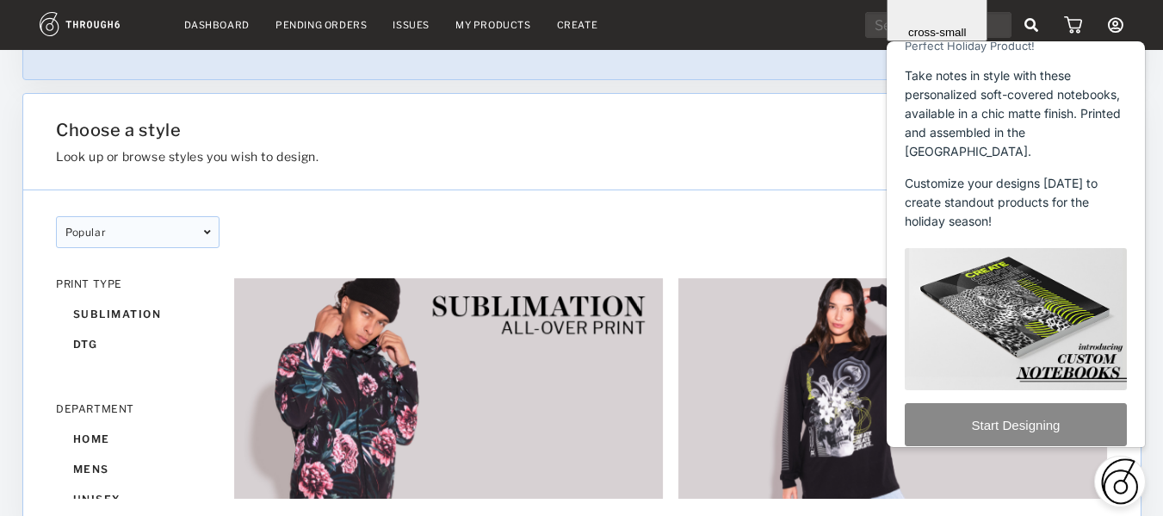
scroll to position [87, 0]
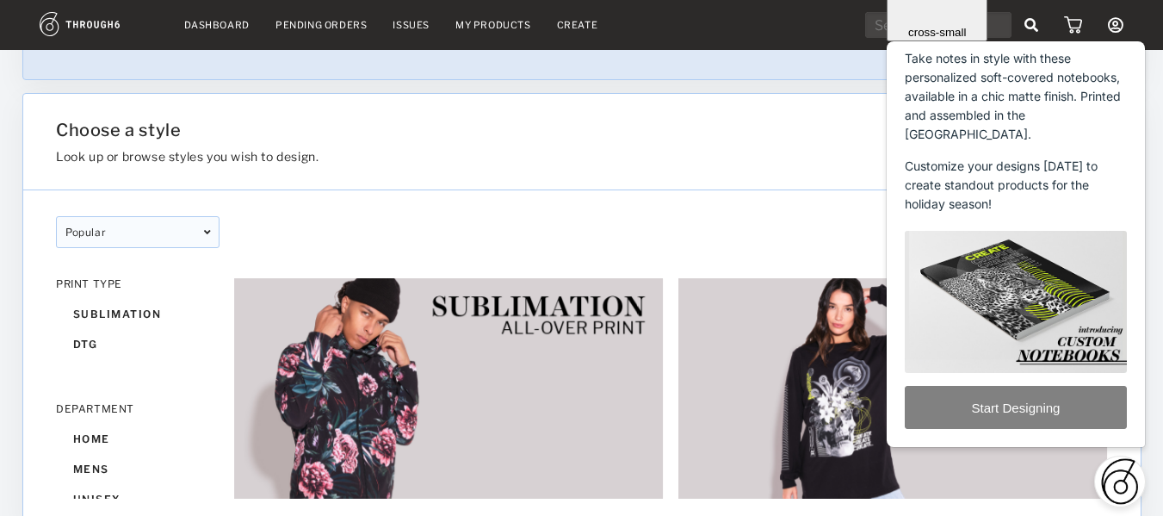
click at [1031, 406] on button "Start Designing" at bounding box center [1016, 407] width 222 height 43
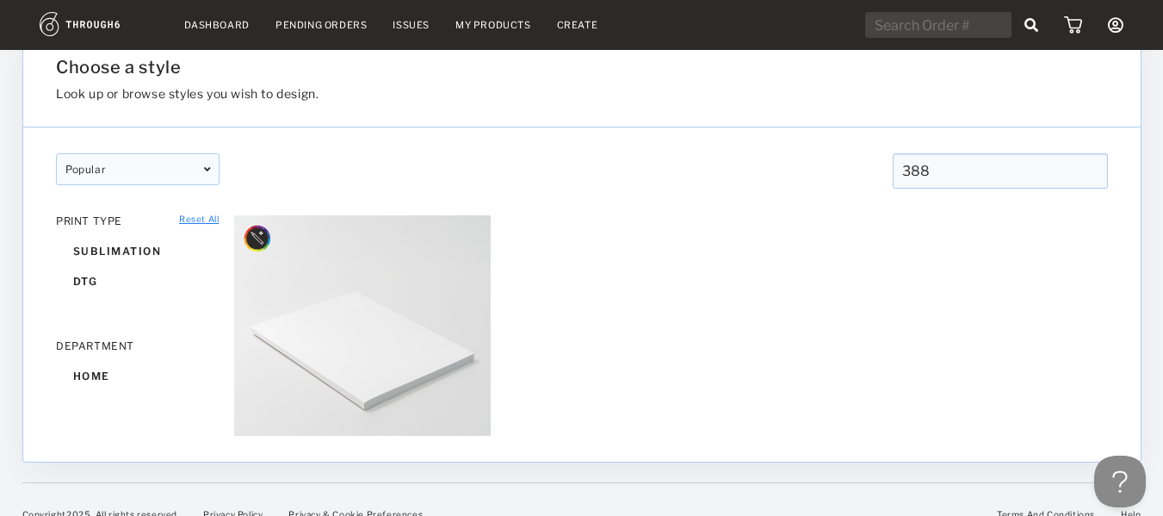
scroll to position [151, 0]
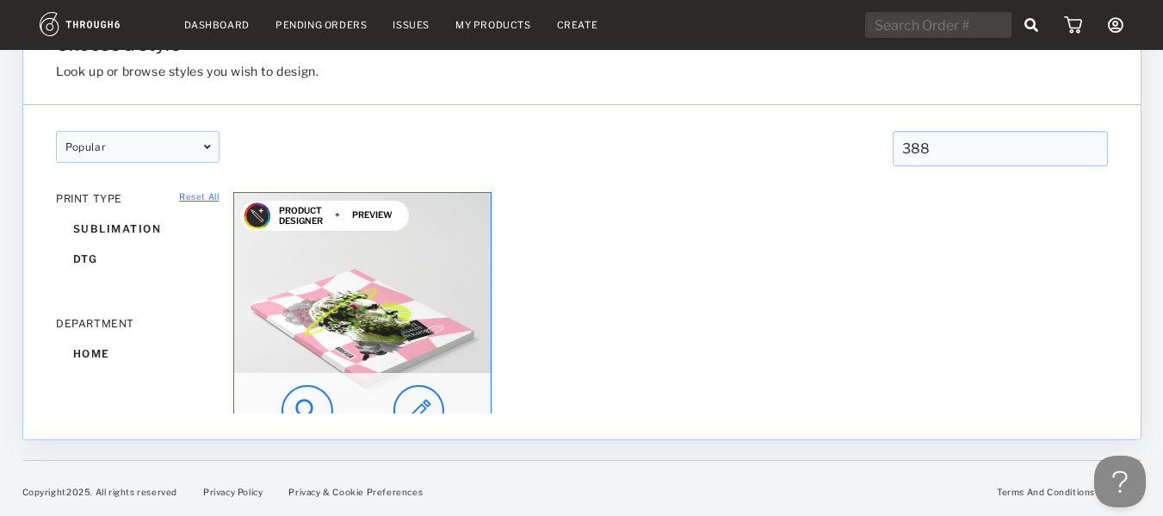
click at [420, 402] on img at bounding box center [418, 411] width 51 height 52
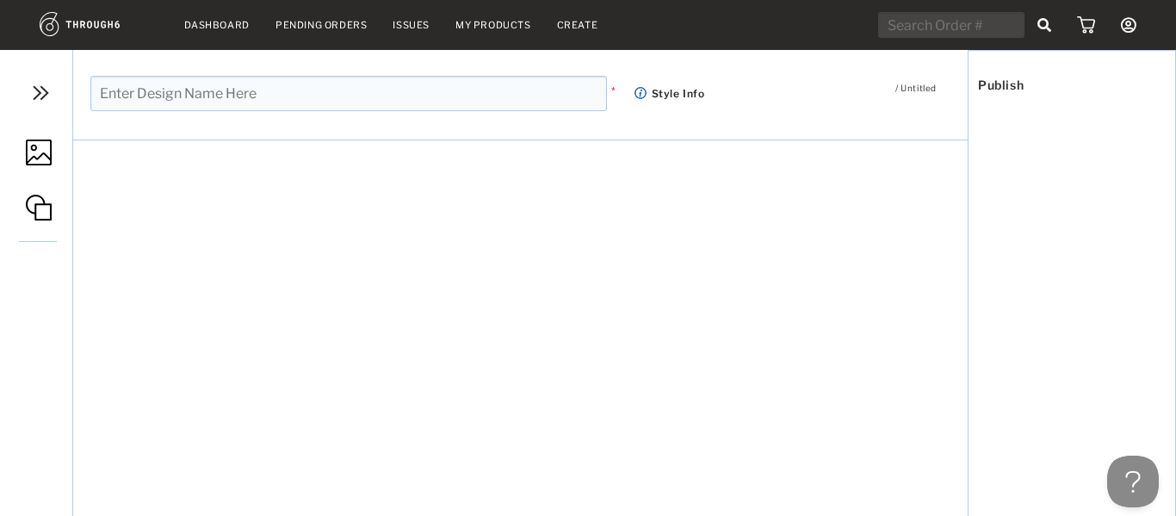
click at [203, 90] on input "text" at bounding box center [348, 93] width 517 height 35
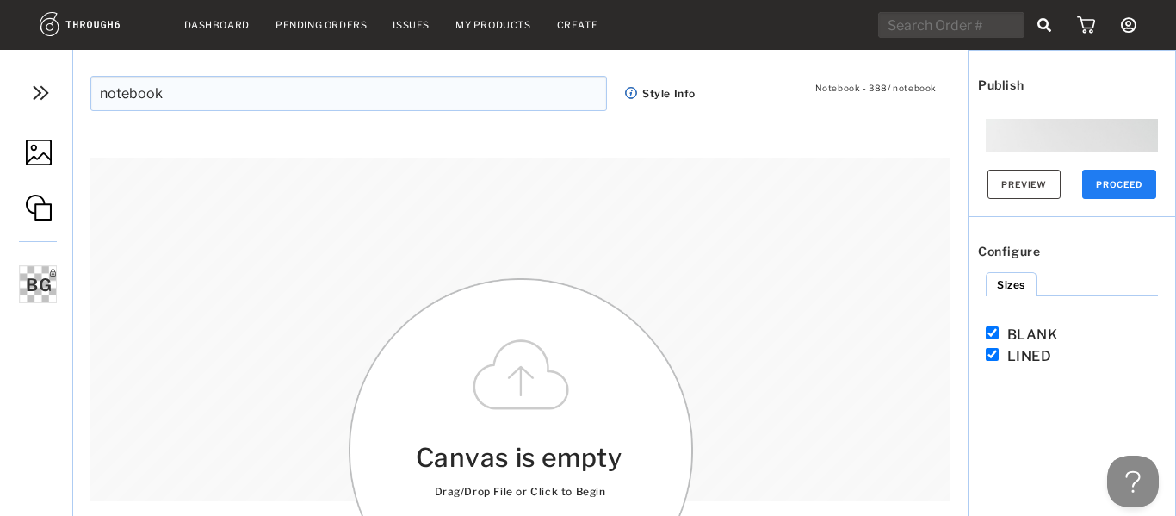
type input "notebook"
click at [517, 405] on div "Canvas is empty Drag/Drop File or Click to Begin Please use high resolution ima…" at bounding box center [521, 450] width 344 height 344
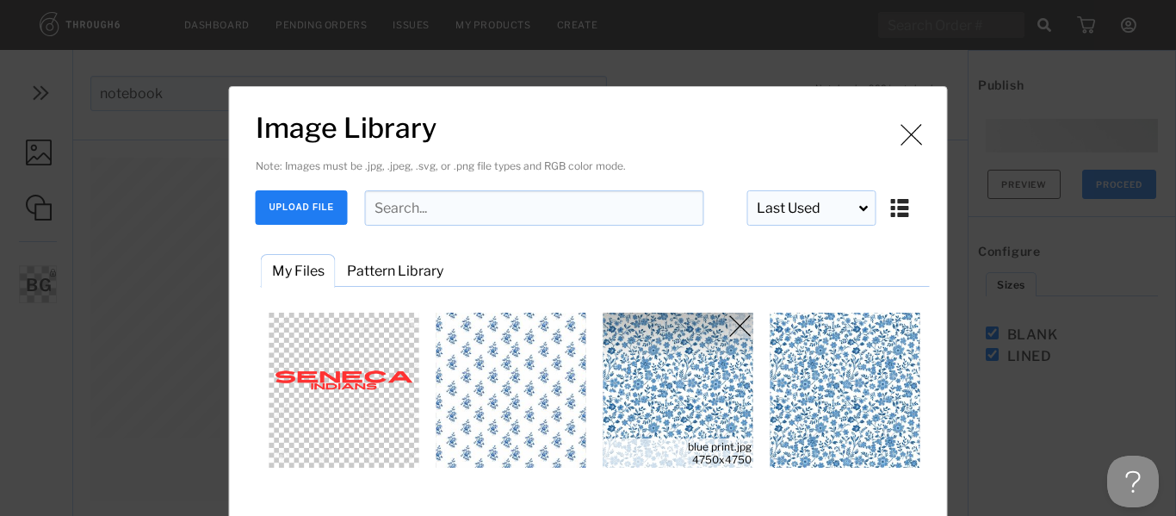
click at [693, 387] on img "Image Library" at bounding box center [678, 390] width 155 height 155
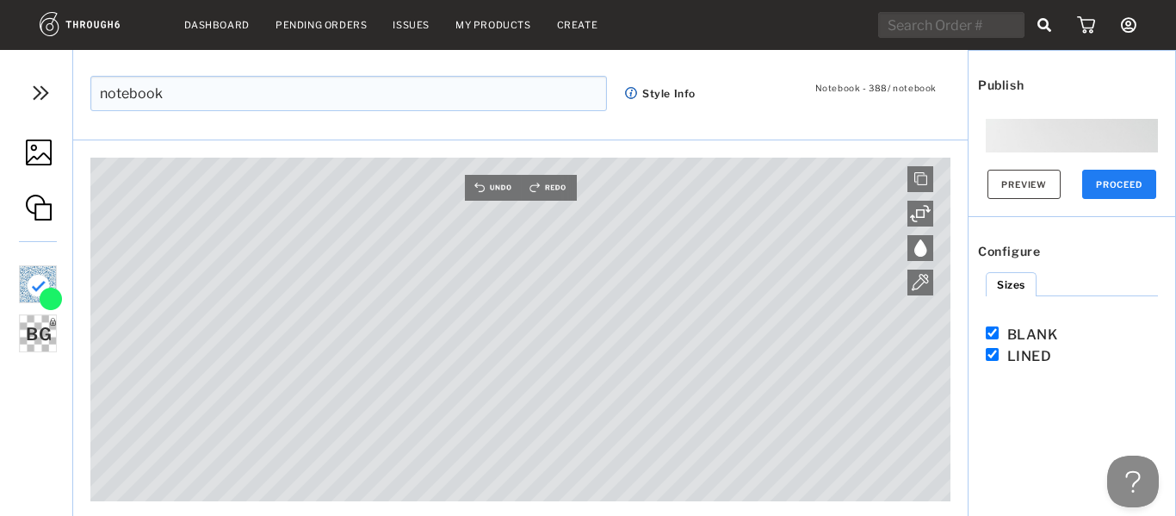
click at [38, 338] on span "BG" at bounding box center [39, 334] width 26 height 21
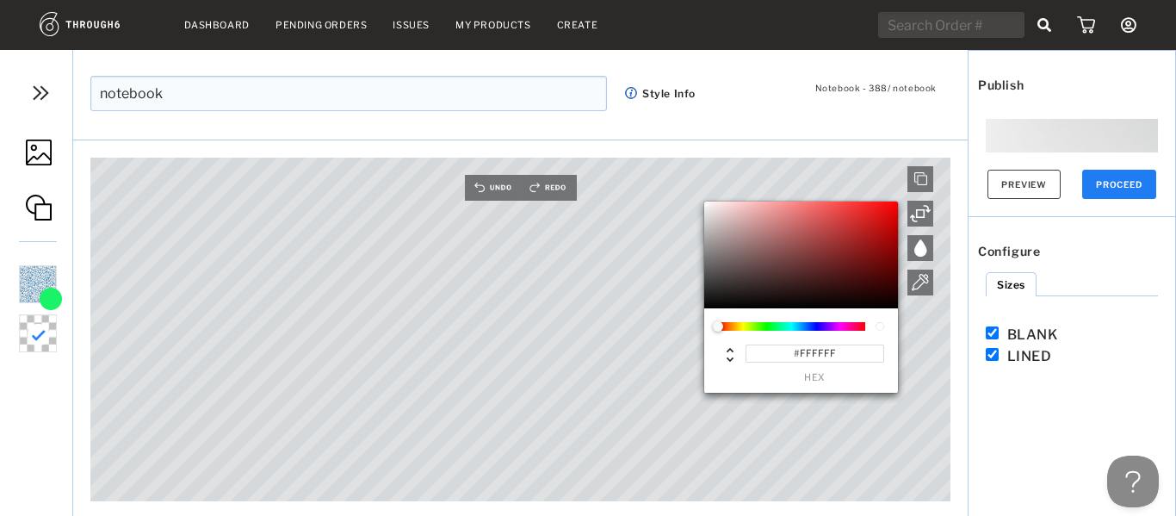
click at [45, 212] on img at bounding box center [39, 208] width 26 height 26
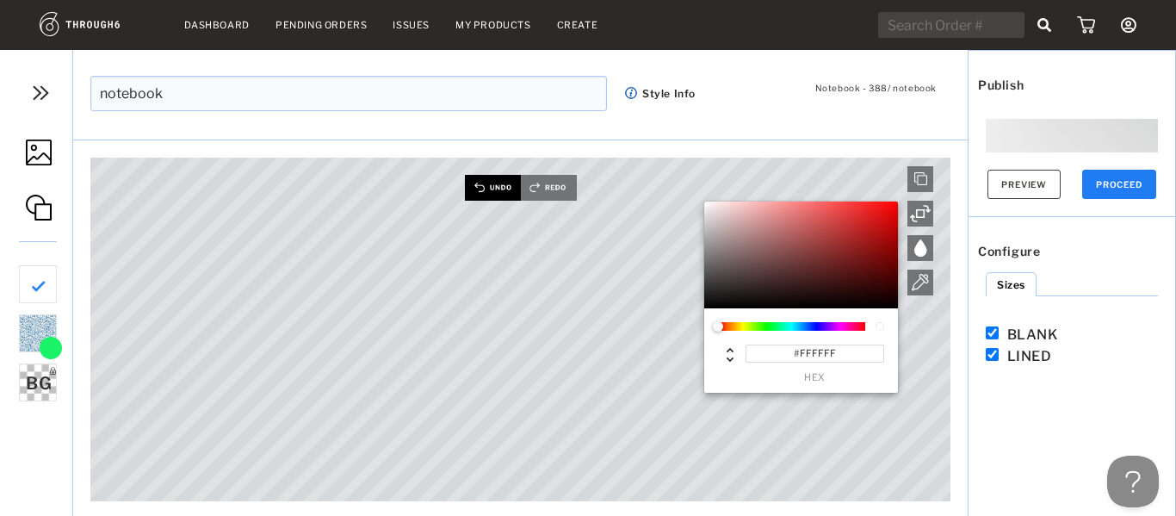
click at [496, 185] on img at bounding box center [492, 188] width 56 height 26
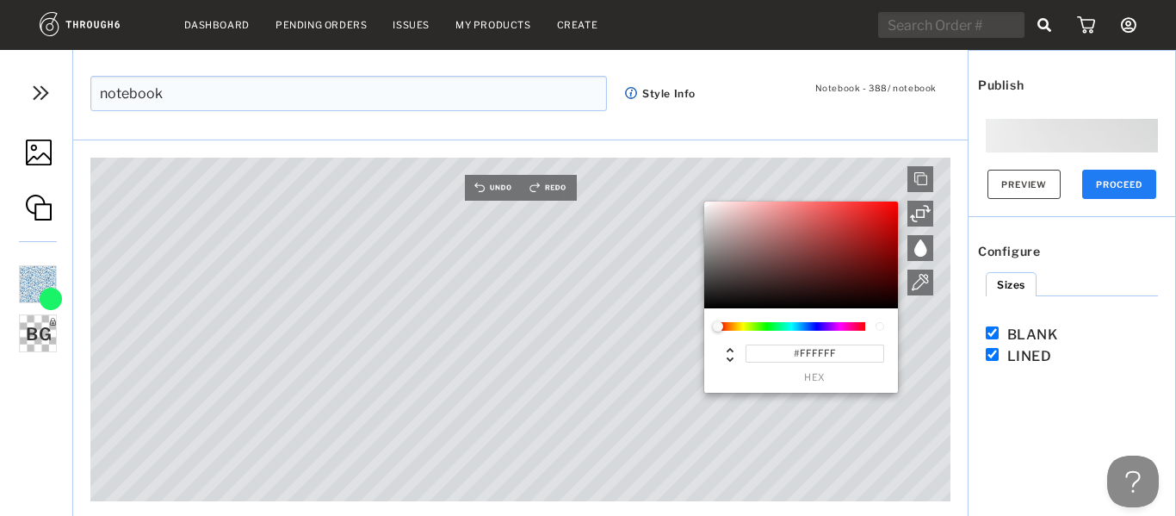
click at [51, 150] on img at bounding box center [39, 152] width 26 height 26
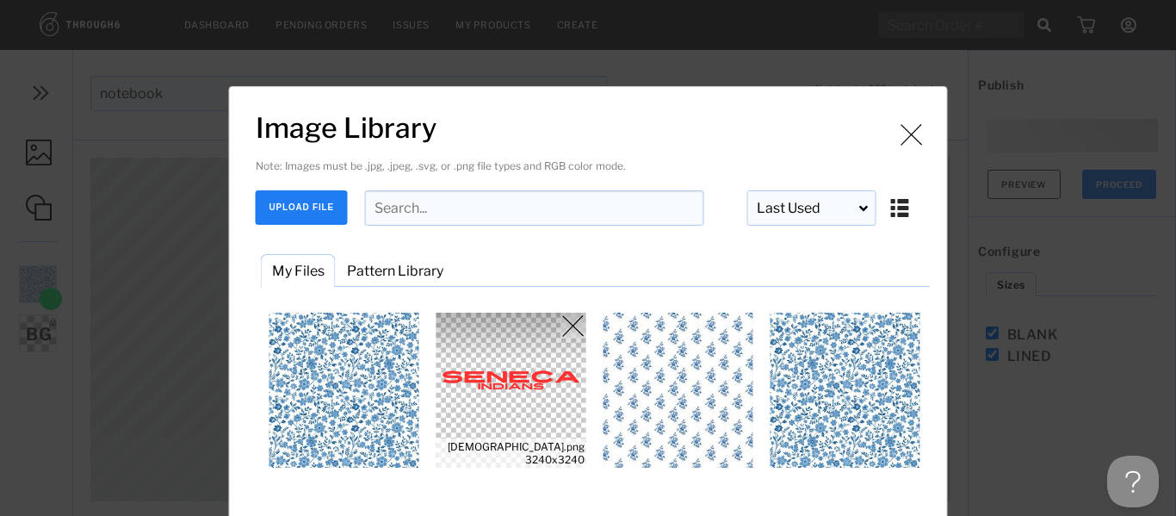
click at [478, 392] on img "Image Library" at bounding box center [511, 390] width 155 height 155
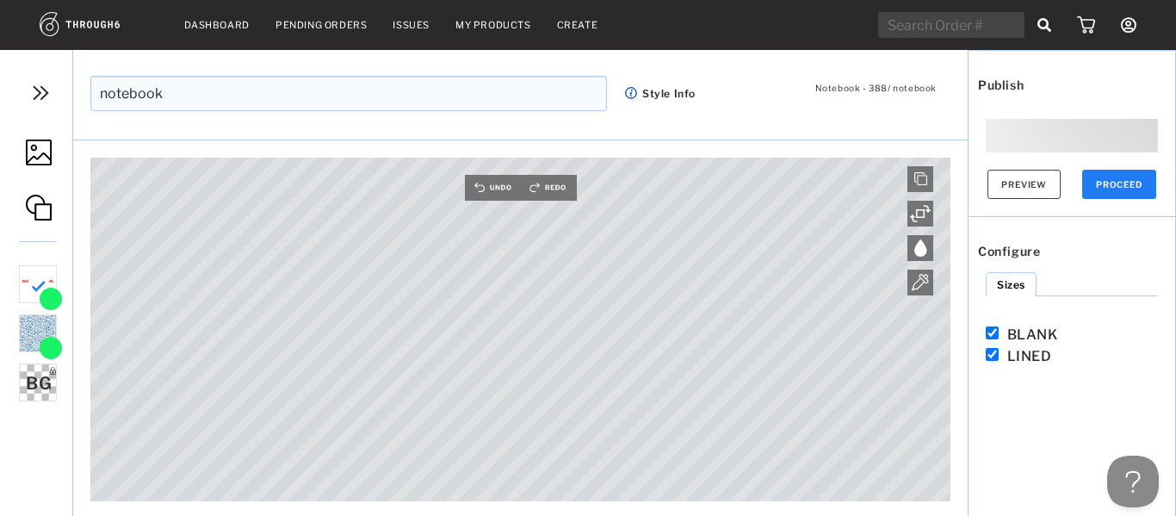
click at [827, 121] on div "Notebook - 388 / notebook notebook * Style Info" at bounding box center [520, 105] width 895 height 111
click at [1025, 404] on div "Publish Preview PROCEED Configure Sizes BLANK LINED" at bounding box center [1072, 327] width 208 height 555
click at [1000, 192] on button "Preview" at bounding box center [1024, 184] width 73 height 29
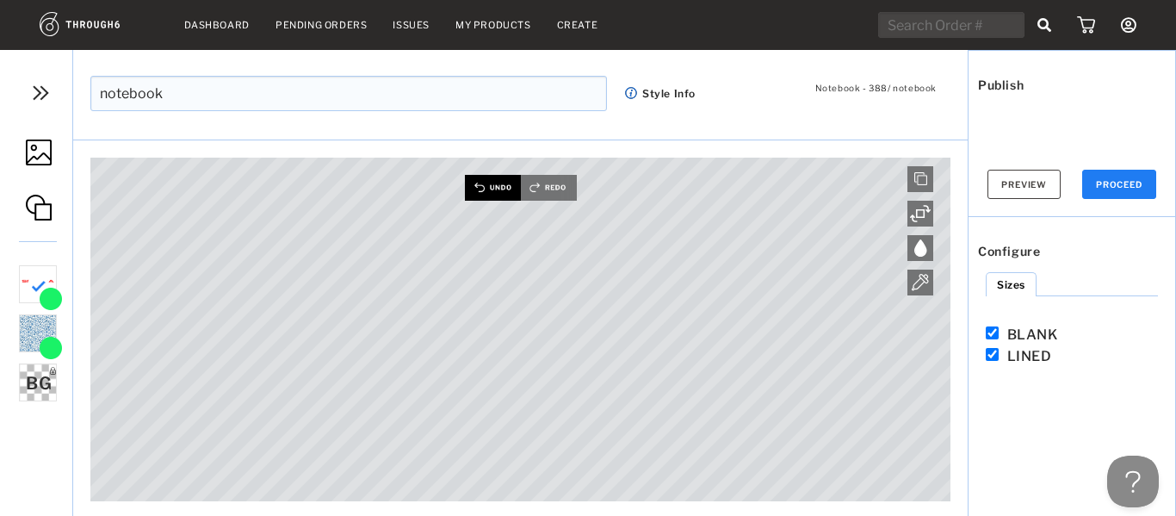
click at [486, 192] on img at bounding box center [492, 188] width 56 height 26
drag, startPoint x: 44, startPoint y: 281, endPoint x: 53, endPoint y: 245, distance: 36.6
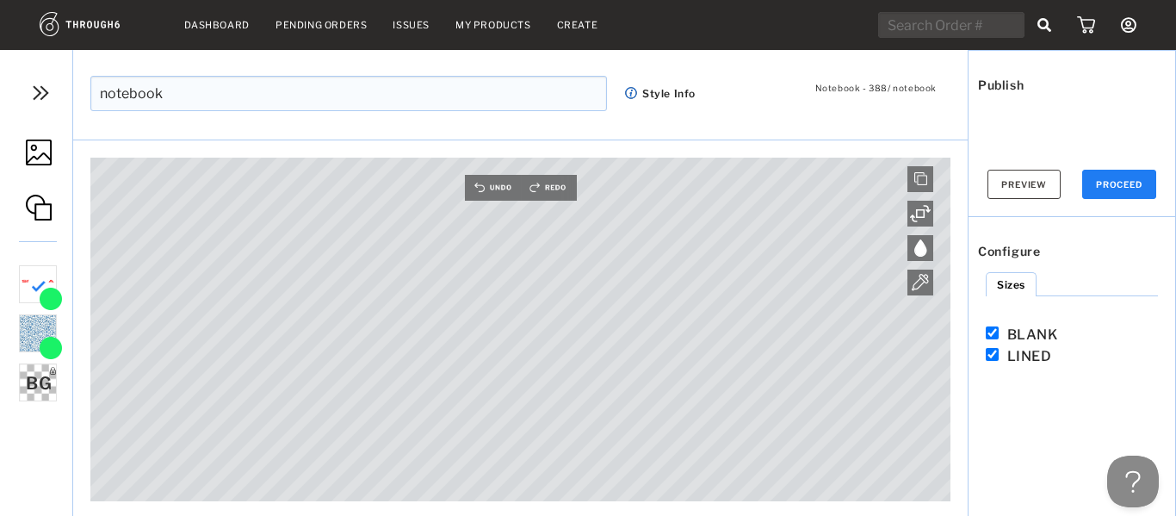
click at [53, 245] on div "Manage Elements ADD IMAGE ADD SHAPE seneca indians.png 301 DPI - Great seneca i…" at bounding box center [36, 327] width 73 height 555
click at [485, 194] on img at bounding box center [492, 188] width 56 height 26
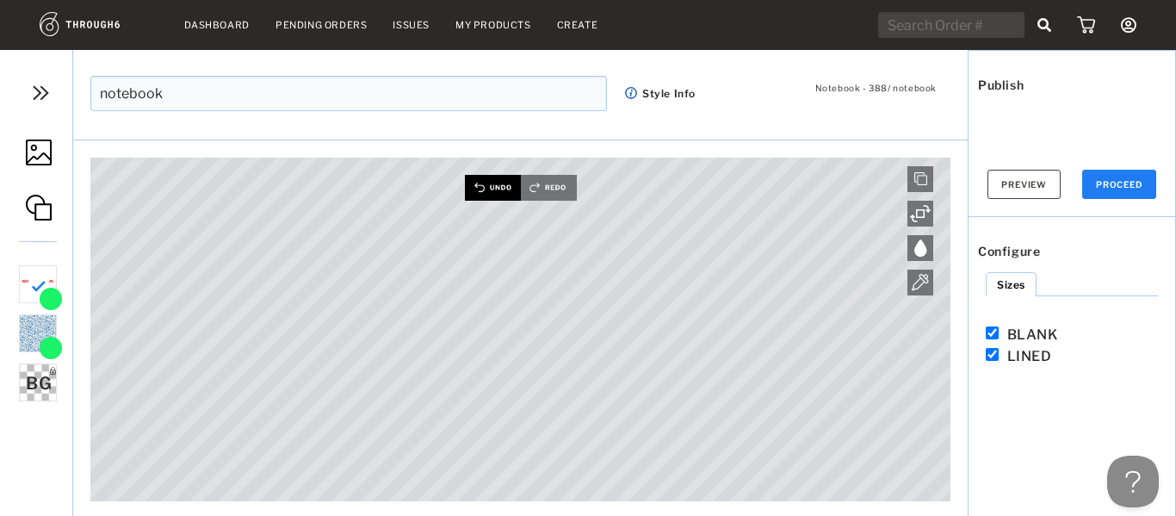
click at [485, 194] on img at bounding box center [492, 188] width 56 height 26
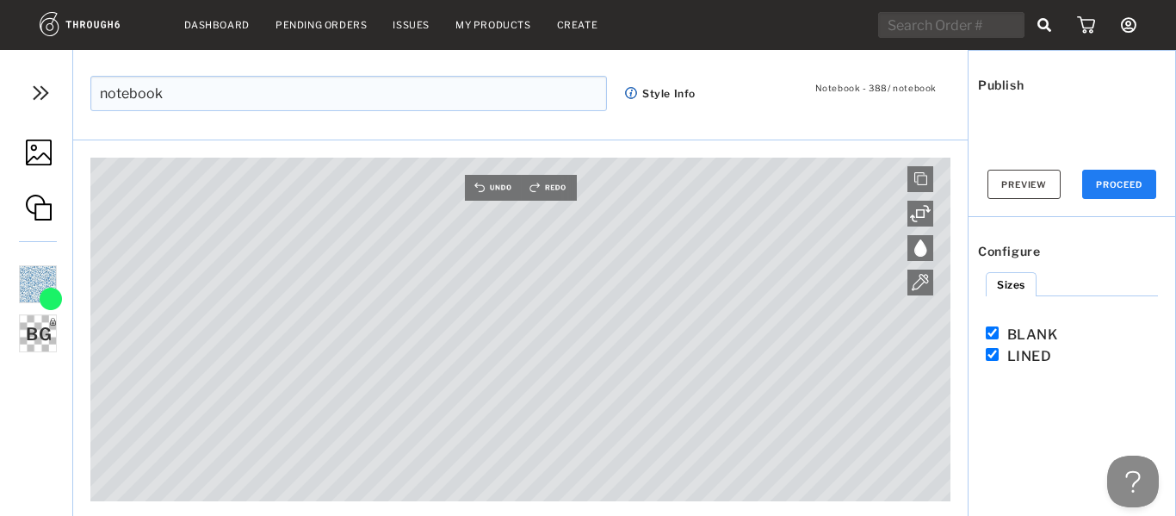
click at [1109, 186] on button "PROCEED" at bounding box center [1119, 184] width 74 height 29
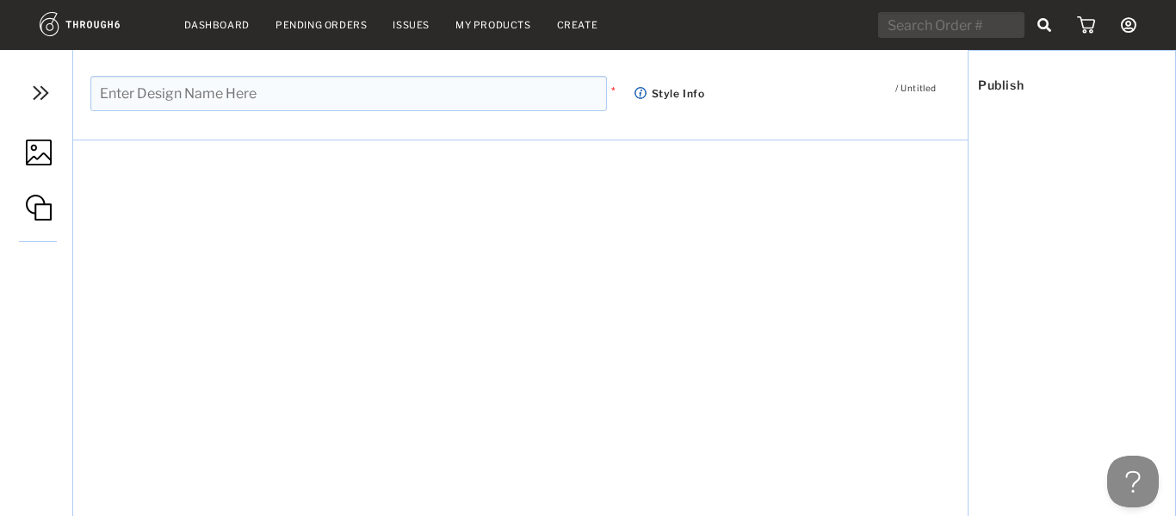
click at [185, 101] on input "text" at bounding box center [348, 93] width 517 height 35
type input "Blue Floral Notebook"
click at [258, 189] on div "#FFFFFF hex #FFFFFF hex Debug File Library Toast Get State Preview Publish / Sa…" at bounding box center [520, 437] width 895 height 553
click at [800, 293] on div "#FFFFFF hex #FFFFFF hex Debug File Library Toast Get State Preview Publish / Sa…" at bounding box center [520, 437] width 895 height 553
click at [43, 90] on img at bounding box center [41, 93] width 26 height 26
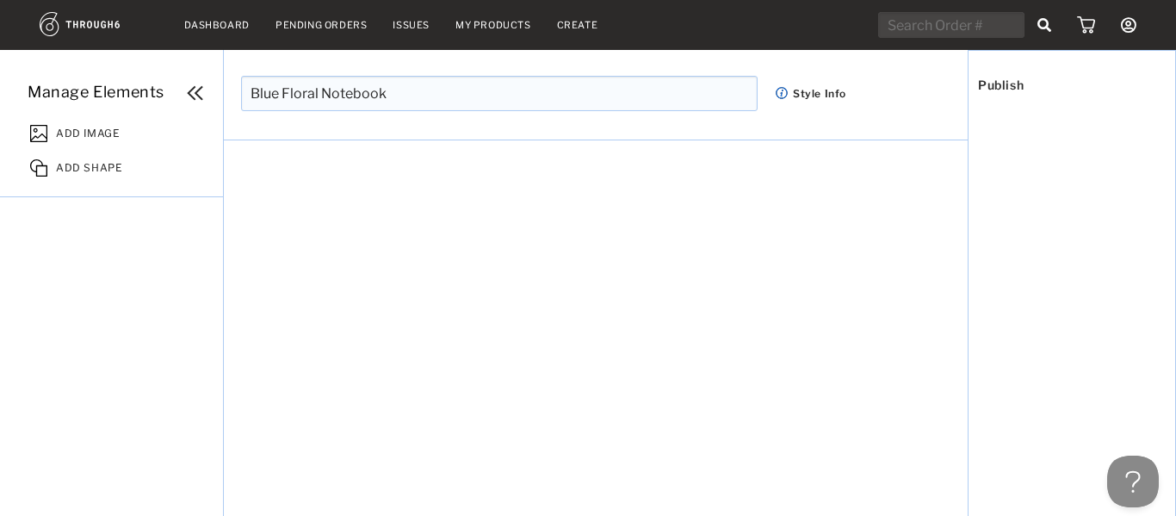
click at [596, 26] on nav "Dashboard Pending Orders Issues My Products Create My Account Create New Brand …" at bounding box center [588, 25] width 1097 height 27
click at [573, 25] on link "Create" at bounding box center [577, 25] width 41 height 12
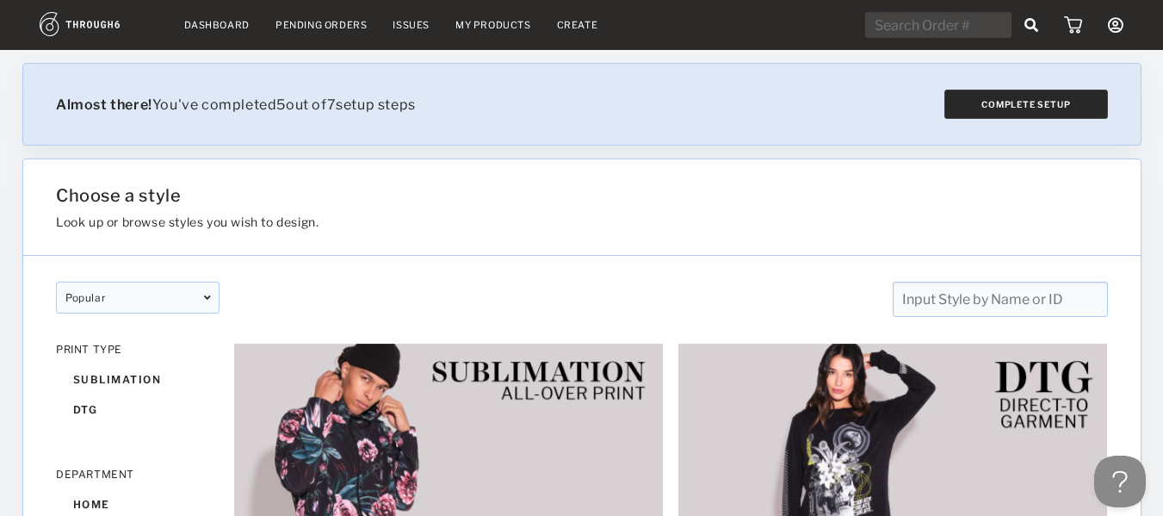
click at [970, 108] on button "Complete Setup" at bounding box center [1026, 104] width 164 height 29
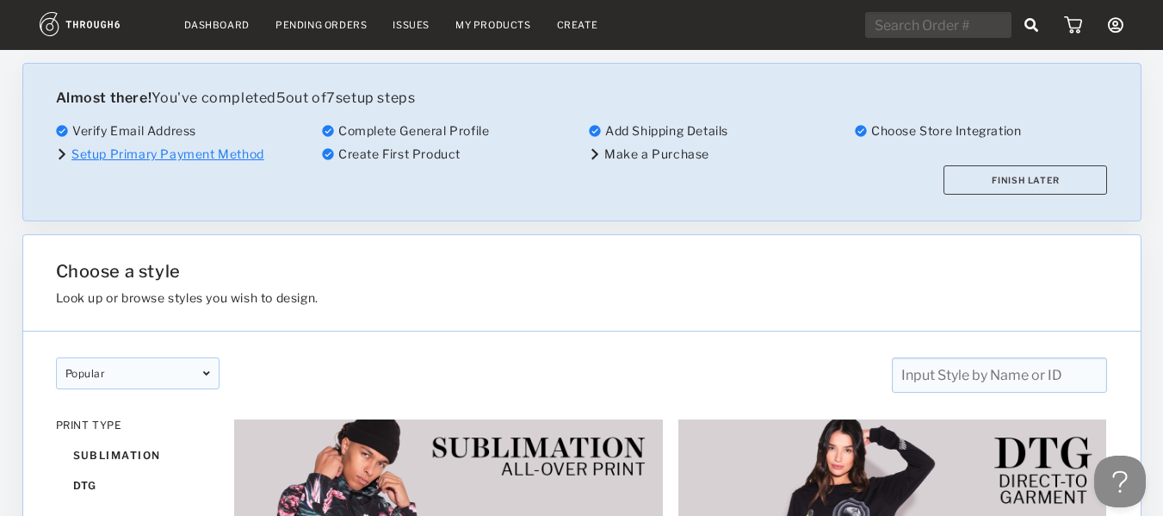
click at [100, 152] on link "Setup Primary Payment Method" at bounding box center [167, 153] width 193 height 15
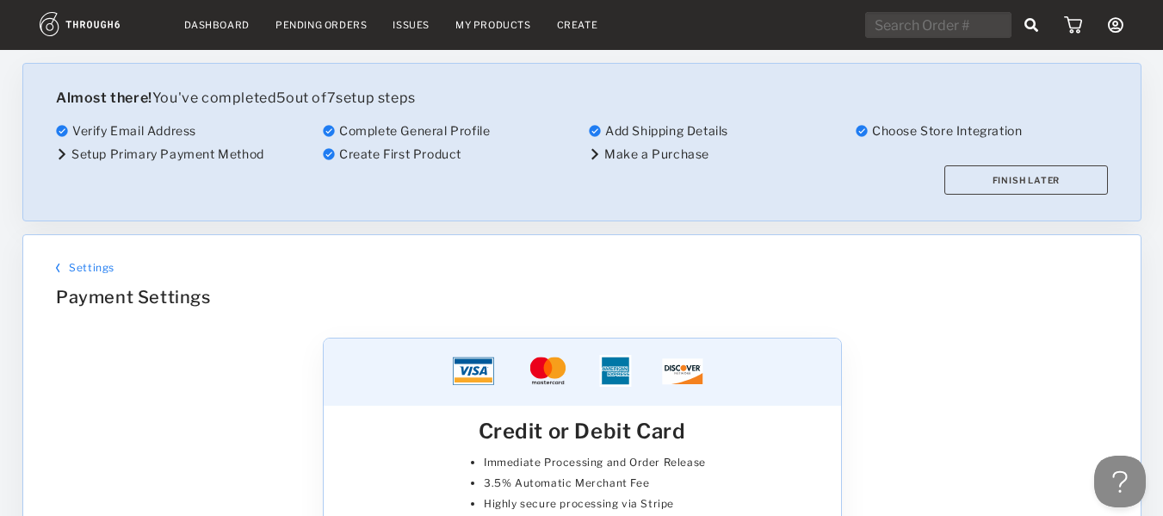
click at [579, 22] on link "Create" at bounding box center [577, 25] width 41 height 12
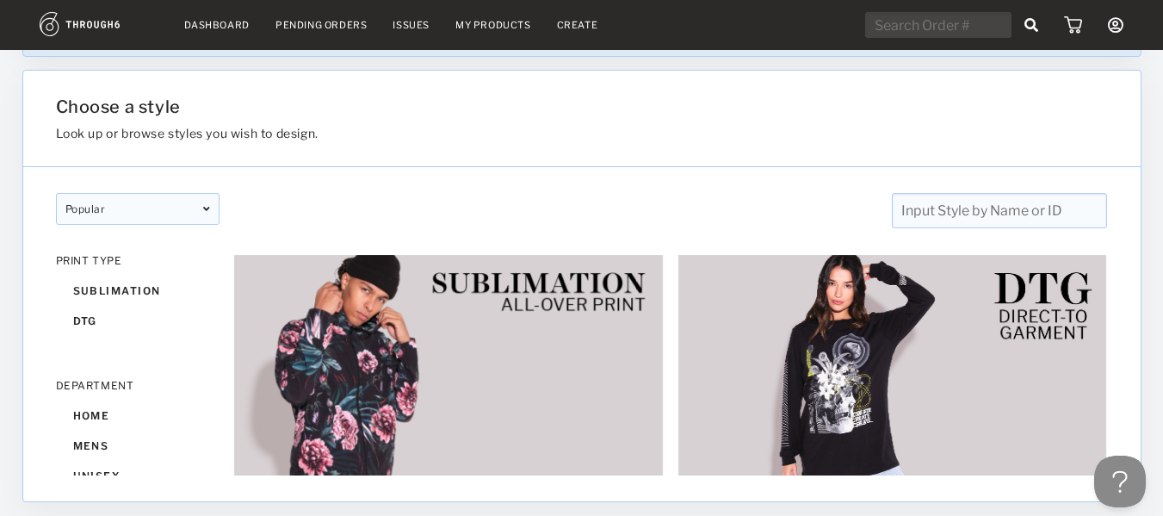
scroll to position [83, 0]
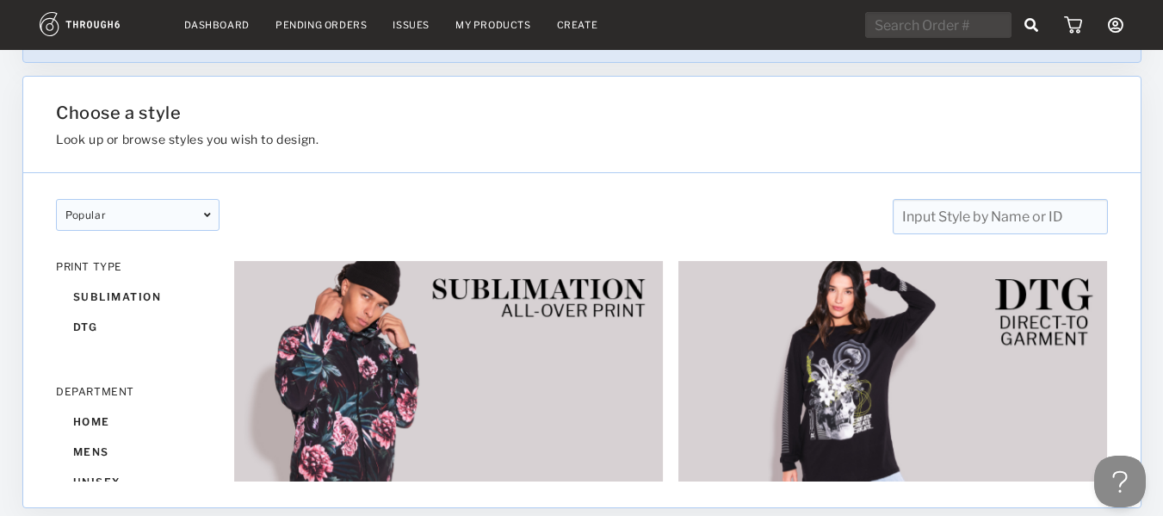
click at [205, 225] on div "popular" at bounding box center [138, 215] width 164 height 32
click at [102, 475] on div "unisex" at bounding box center [138, 482] width 164 height 30
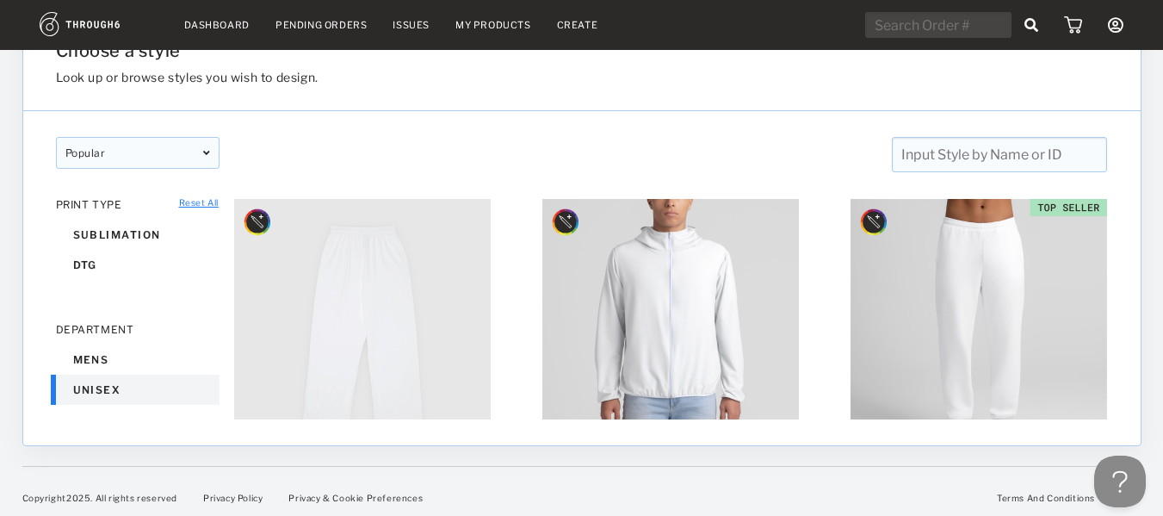
scroll to position [151, 0]
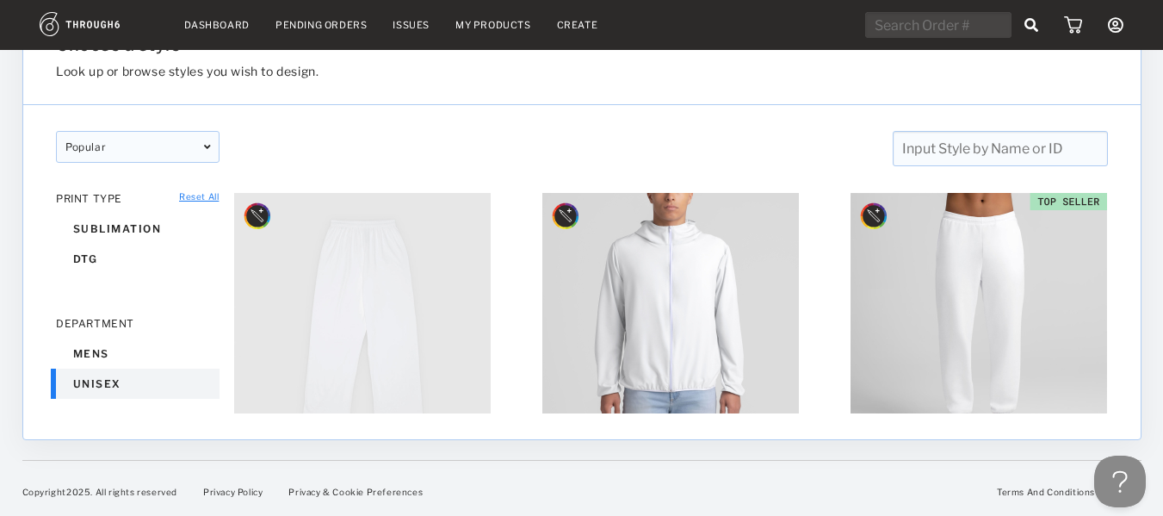
click at [98, 31] on img at bounding box center [99, 24] width 119 height 24
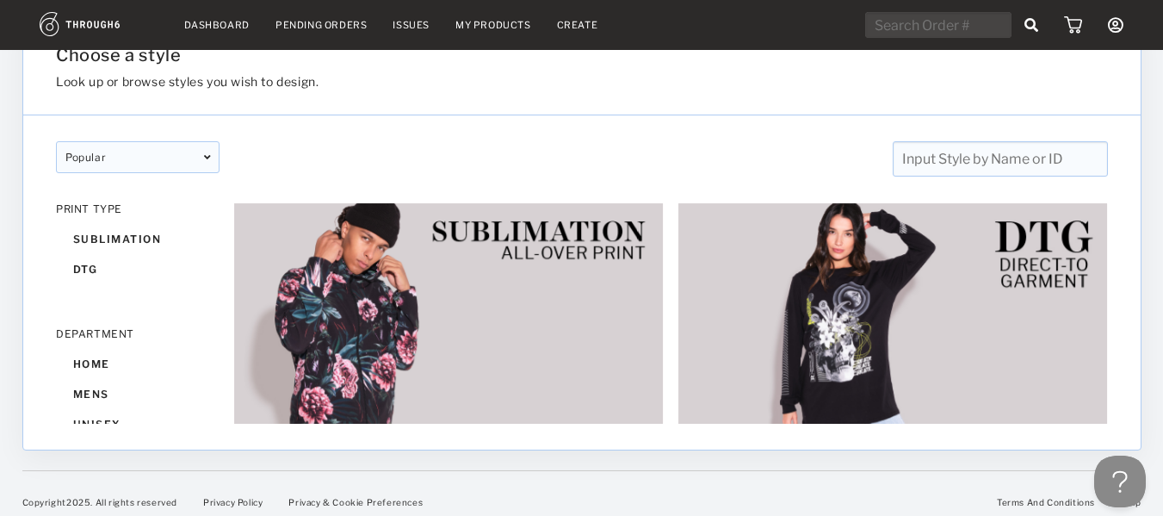
scroll to position [151, 0]
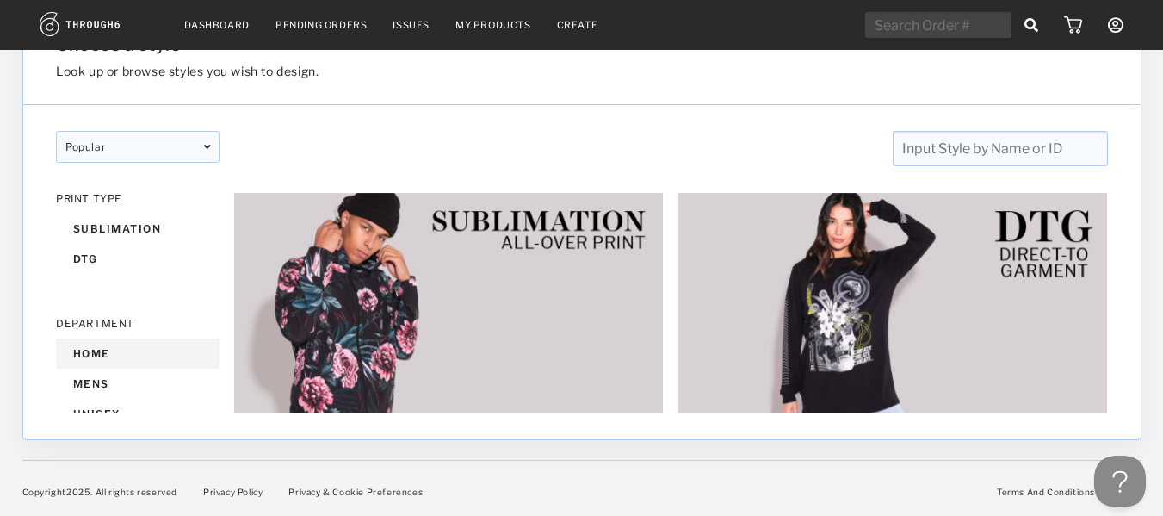
click at [113, 362] on div "home" at bounding box center [138, 353] width 164 height 30
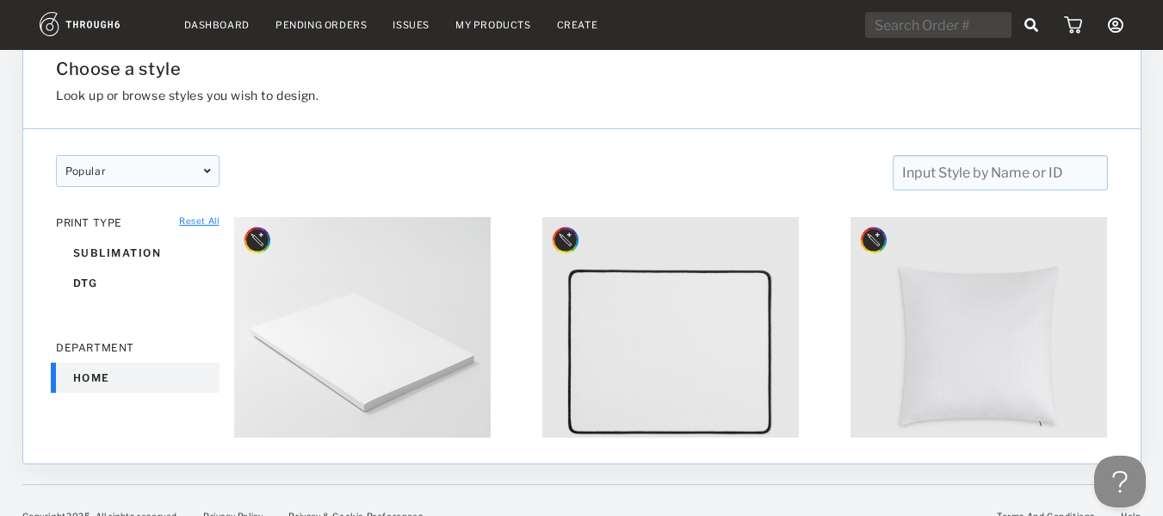
scroll to position [151, 0]
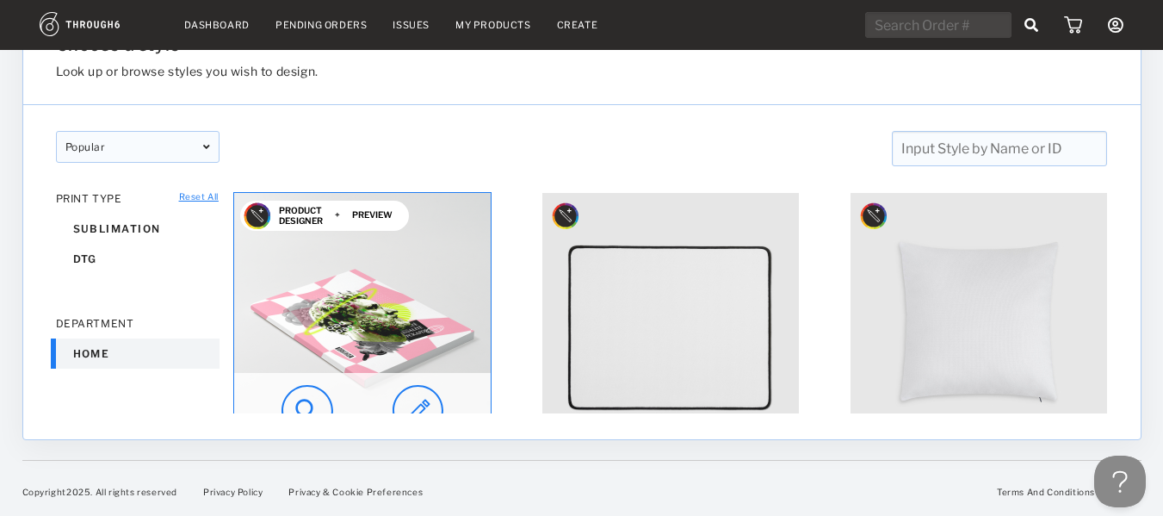
click at [384, 314] on img at bounding box center [362, 321] width 257 height 257
click at [430, 406] on img at bounding box center [418, 411] width 51 height 52
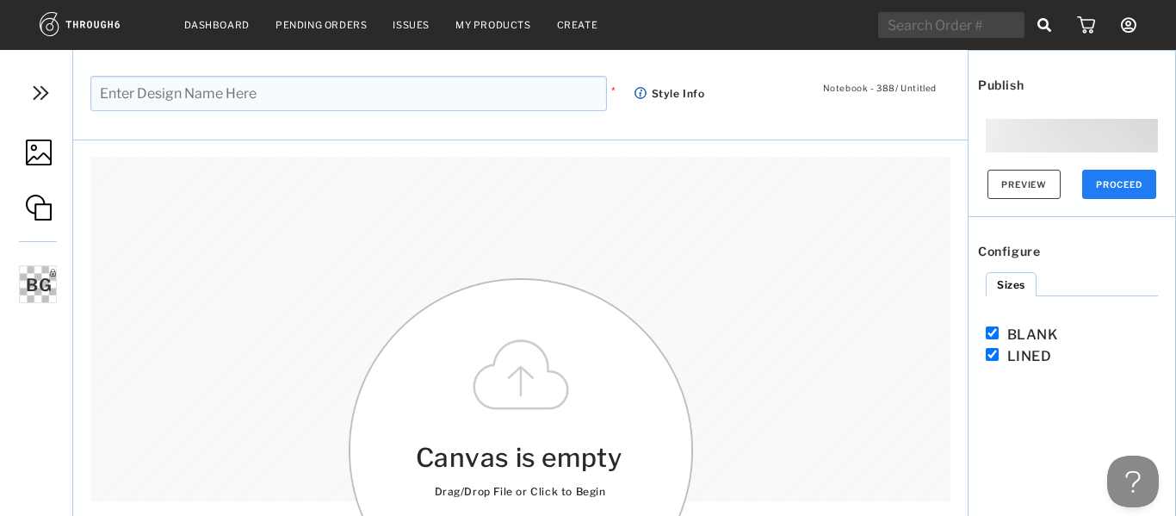
click at [348, 102] on input "text" at bounding box center [348, 93] width 517 height 35
type input "blue floral notebook"
click at [486, 400] on div "Canvas is empty Drag/Drop File or Click to Begin Please use high resolution ima…" at bounding box center [521, 450] width 344 height 344
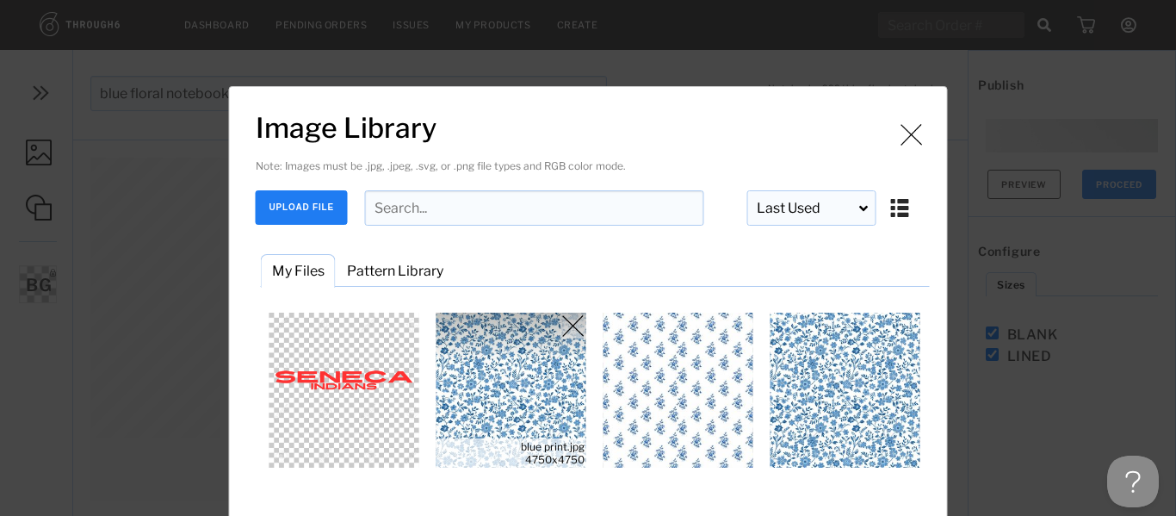
click at [531, 410] on img "Image Library" at bounding box center [511, 390] width 155 height 155
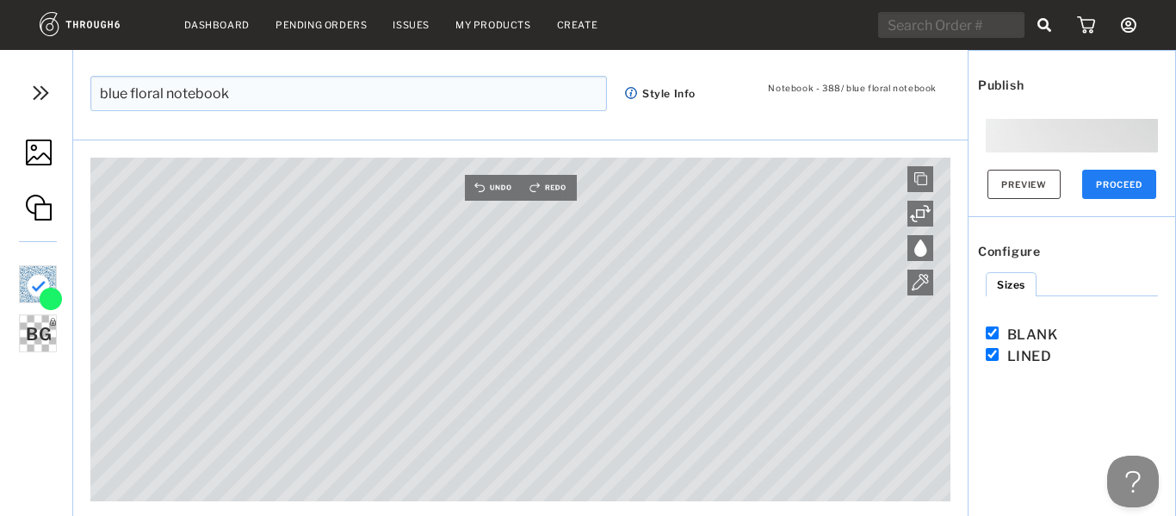
click at [1125, 194] on button "PROCEED" at bounding box center [1119, 184] width 74 height 29
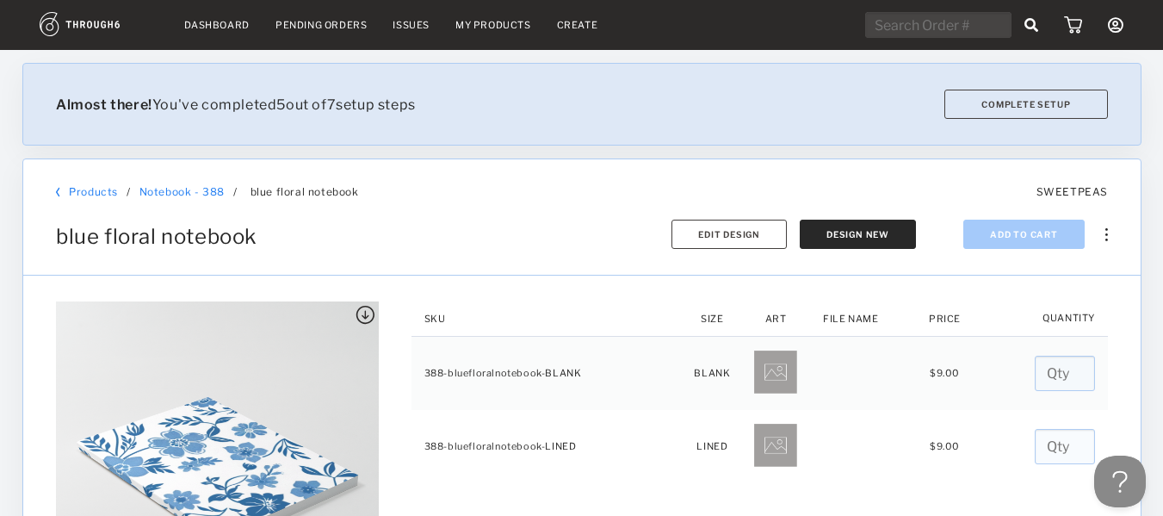
scroll to position [81, 0]
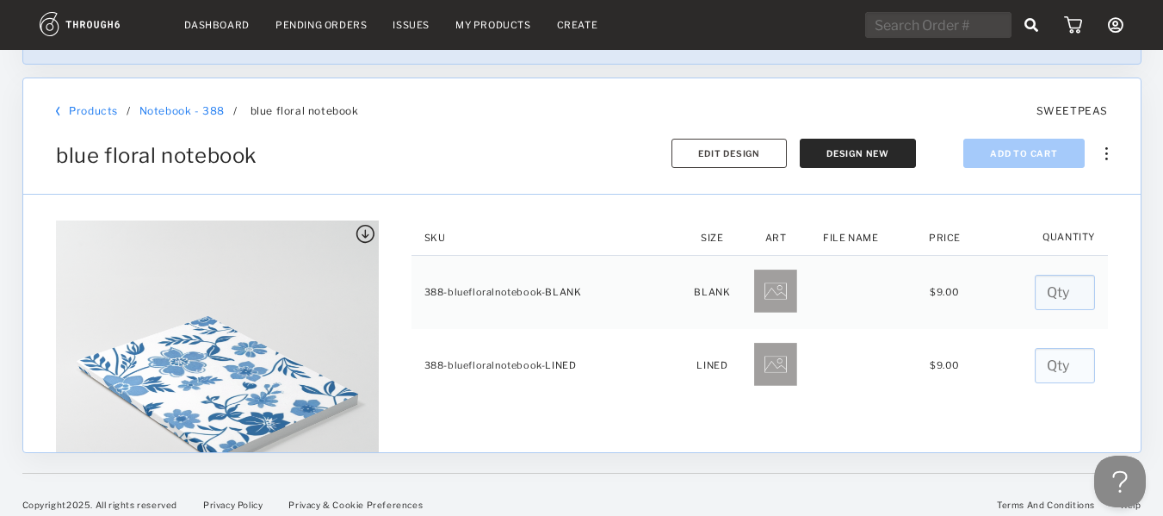
drag, startPoint x: 1135, startPoint y: 221, endPoint x: 1140, endPoint y: 270, distance: 48.5
click at [1142, 270] on div at bounding box center [1153, 202] width 22 height 466
click at [888, 161] on button "Design New" at bounding box center [858, 153] width 116 height 29
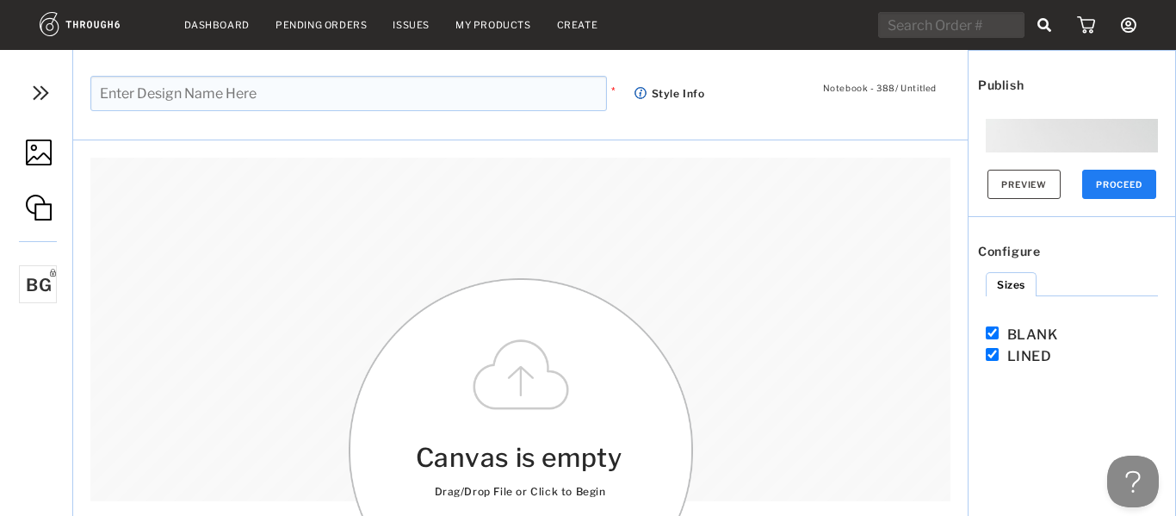
click at [223, 25] on link "Dashboard" at bounding box center [216, 25] width 65 height 12
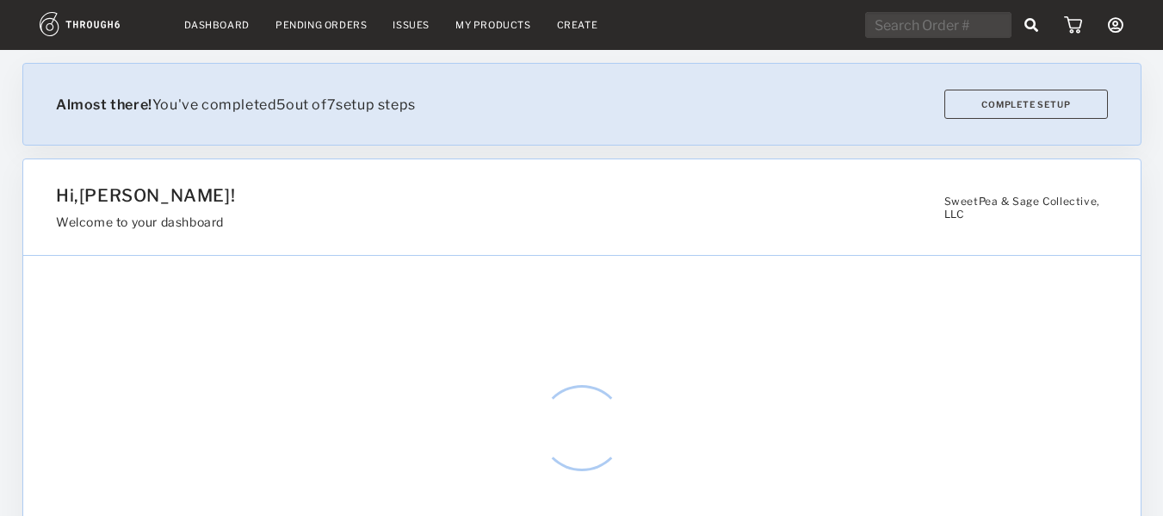
select select "7"
select select "2025"
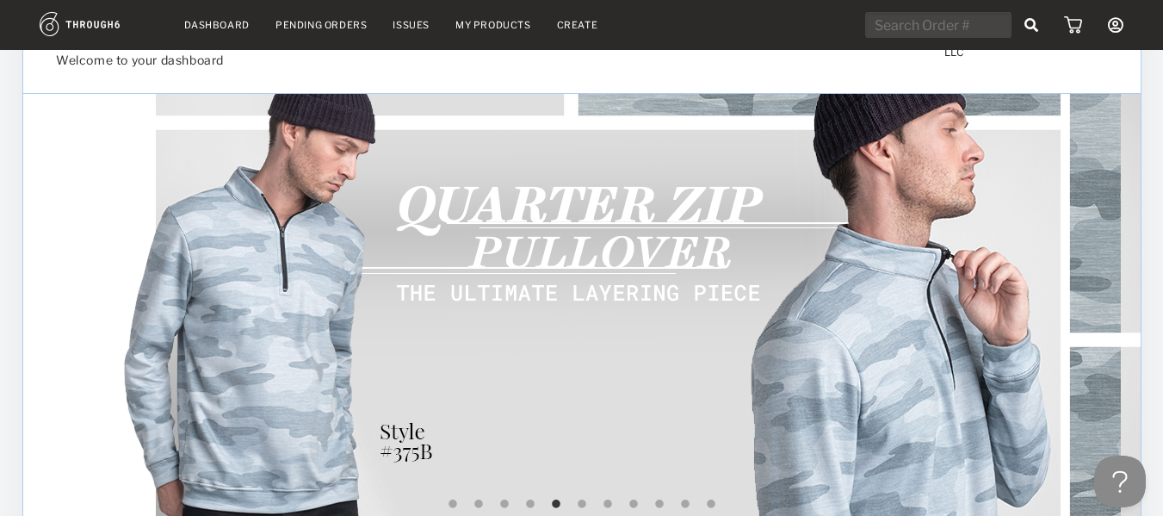
scroll to position [177, 0]
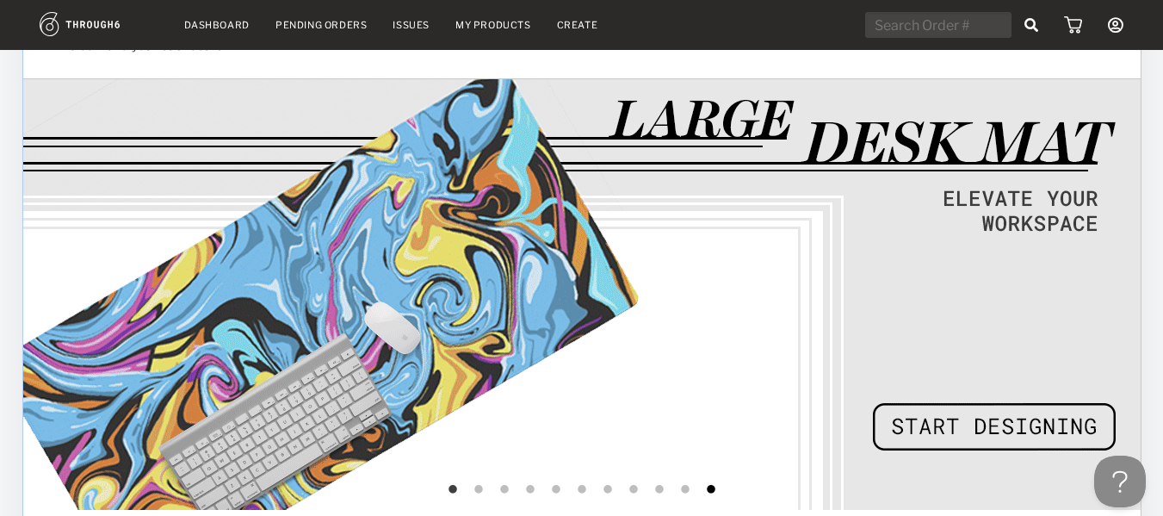
click at [707, 490] on button "11" at bounding box center [711, 489] width 17 height 17
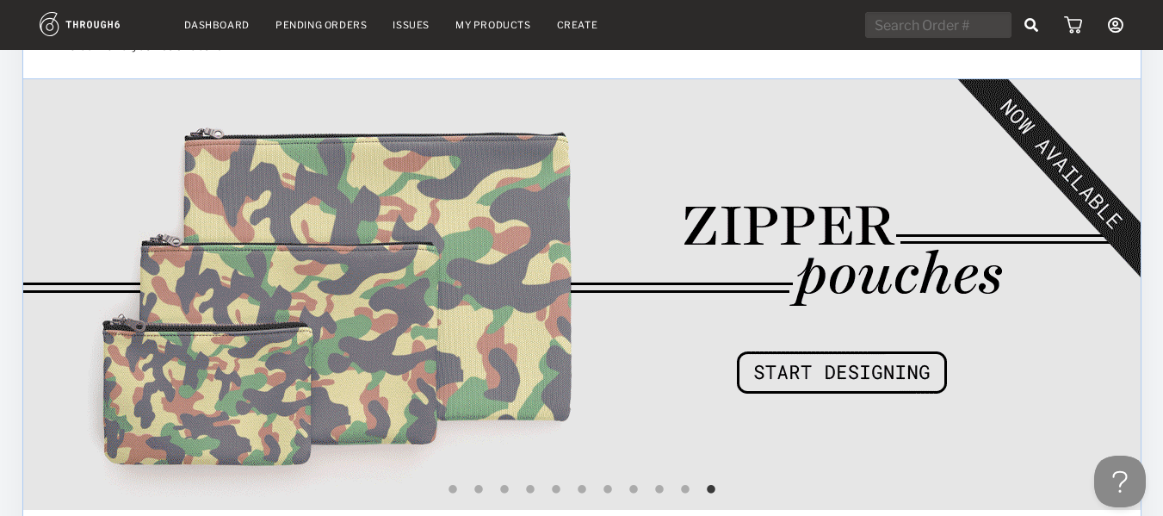
click at [759, 385] on img at bounding box center [582, 294] width 1118 height 431
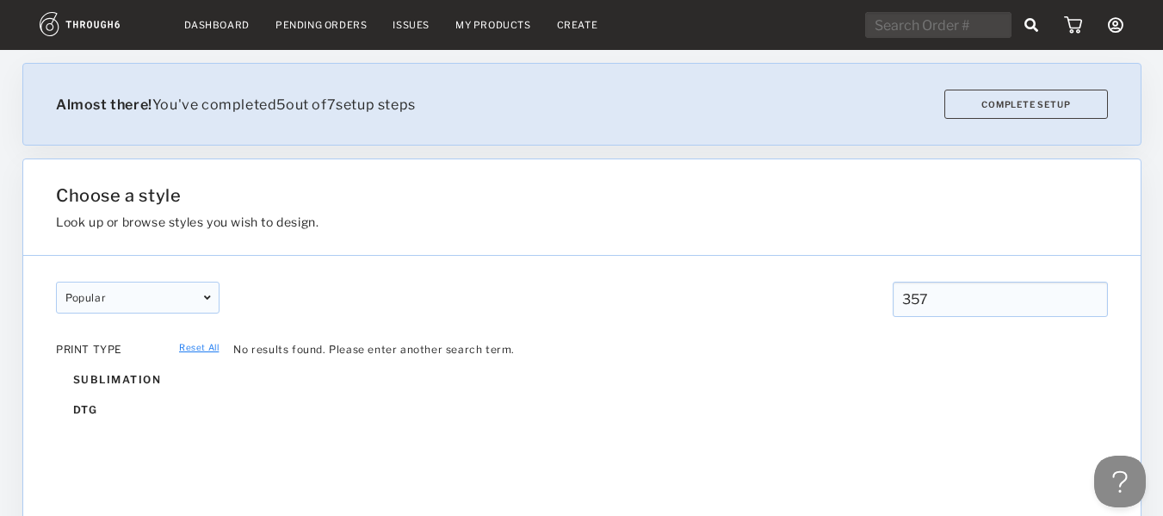
click at [951, 302] on input "357" at bounding box center [999, 299] width 215 height 35
type input "3"
type input "z"
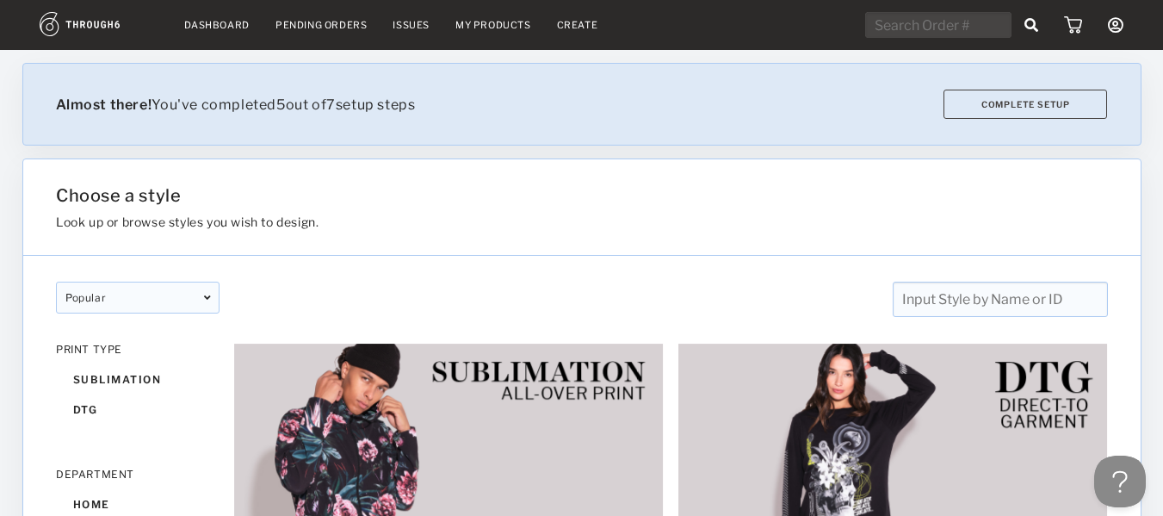
click at [1031, 24] on icon at bounding box center [1032, 25] width 15 height 14
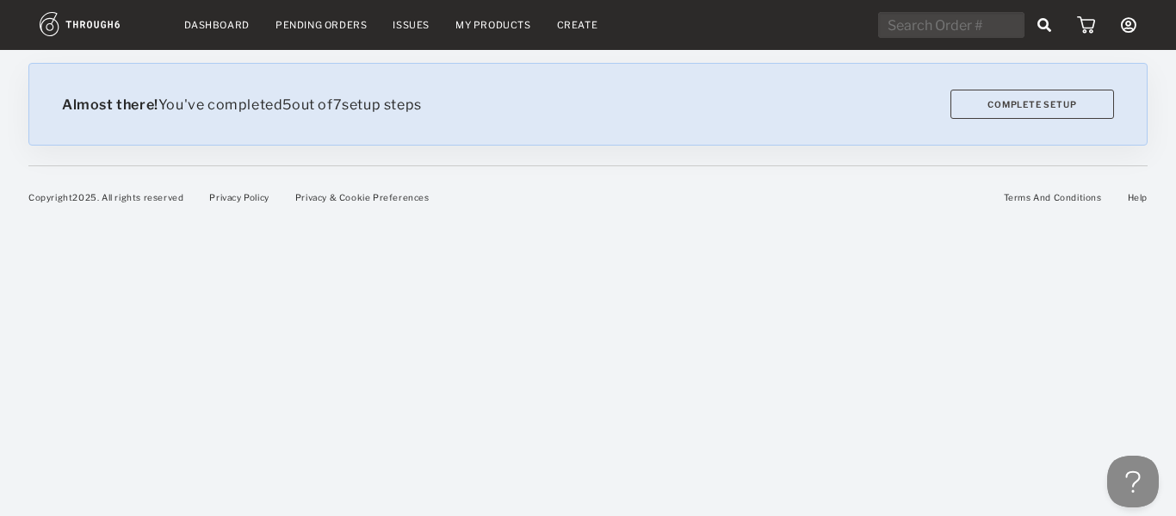
click at [107, 28] on img at bounding box center [99, 24] width 119 height 24
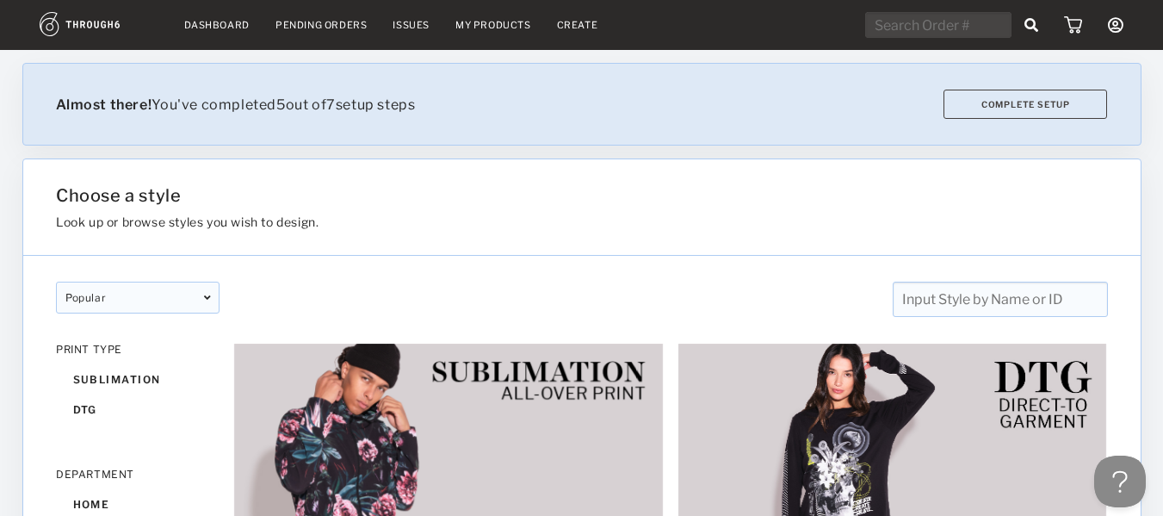
click at [955, 301] on input "text" at bounding box center [999, 299] width 215 height 35
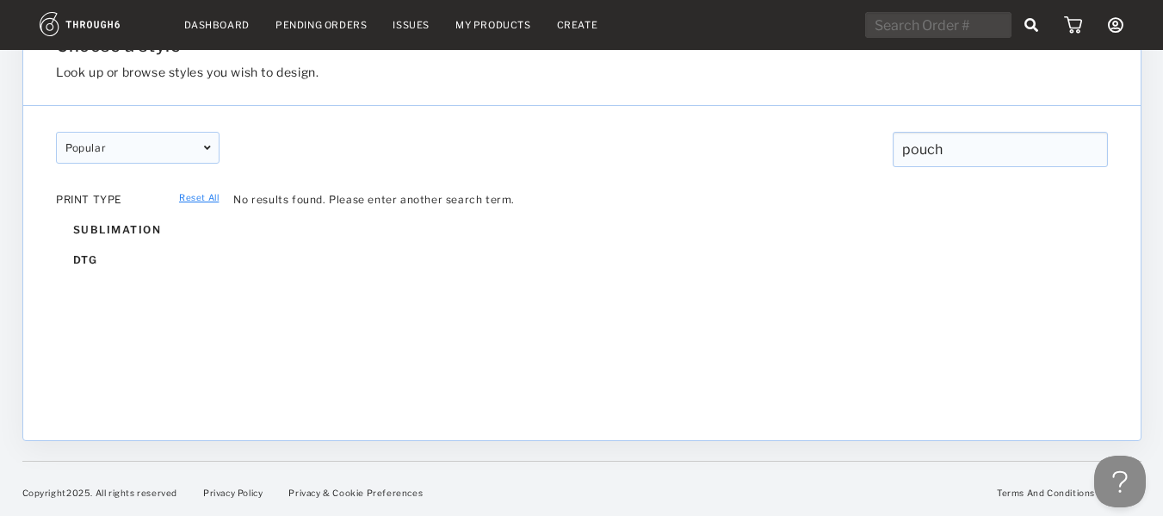
scroll to position [151, 0]
type input "pouch"
click at [77, 257] on div "dtg" at bounding box center [138, 259] width 164 height 30
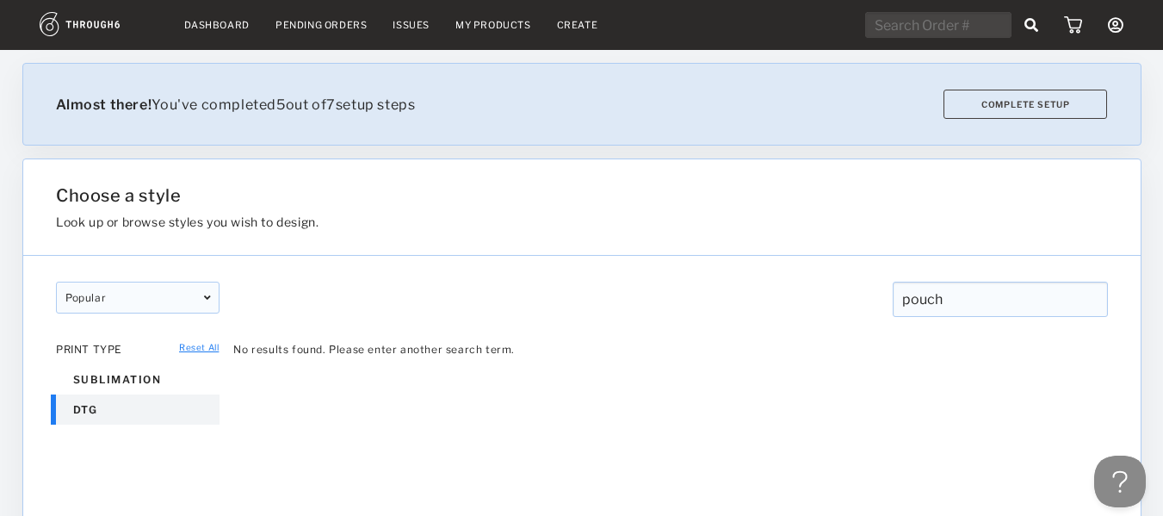
click at [565, 22] on link "Create" at bounding box center [577, 25] width 41 height 12
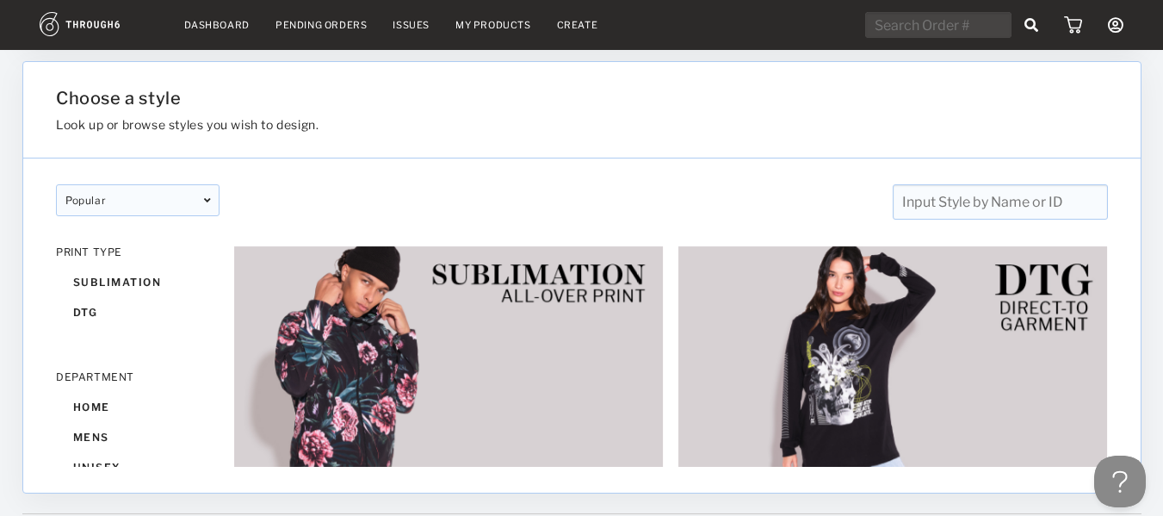
scroll to position [151, 0]
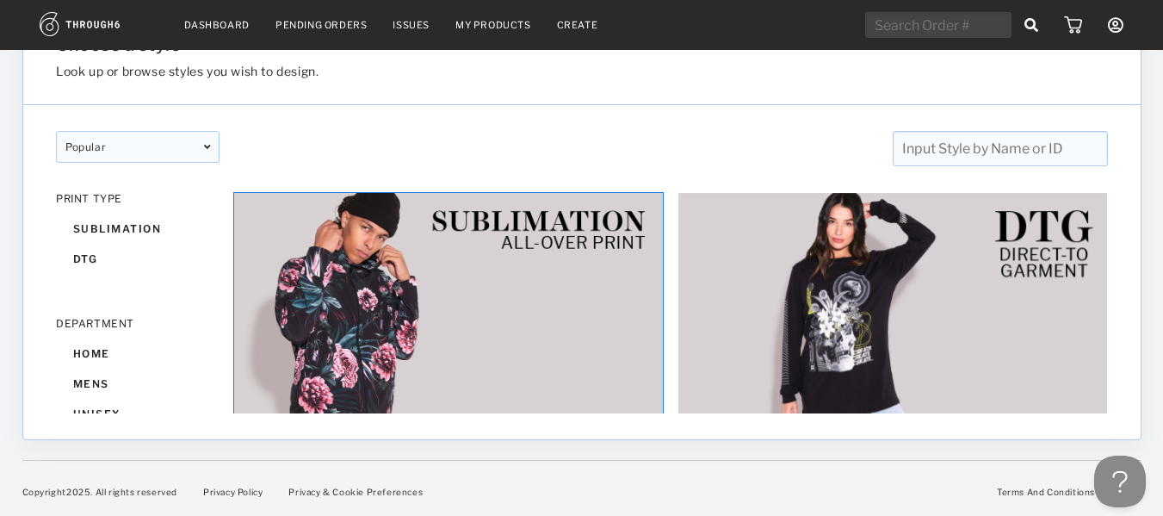
click at [431, 324] on img at bounding box center [448, 312] width 431 height 240
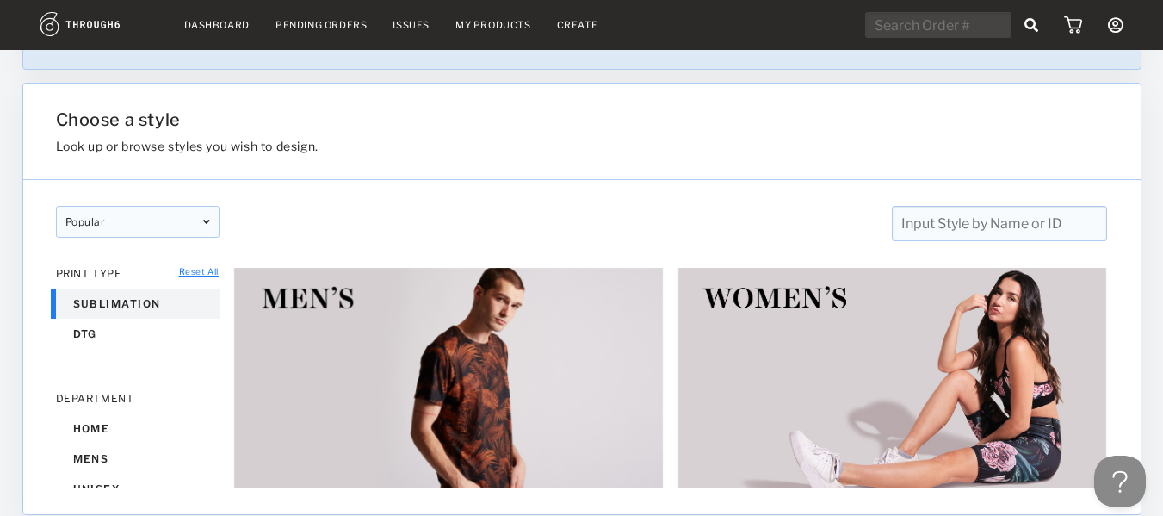
scroll to position [151, 0]
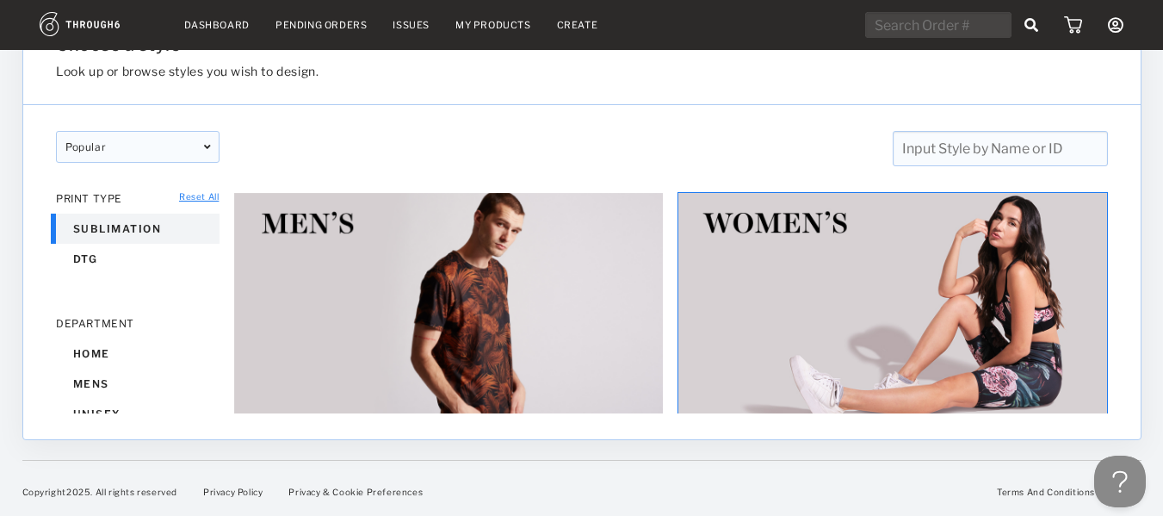
click at [1032, 265] on img at bounding box center [893, 312] width 431 height 240
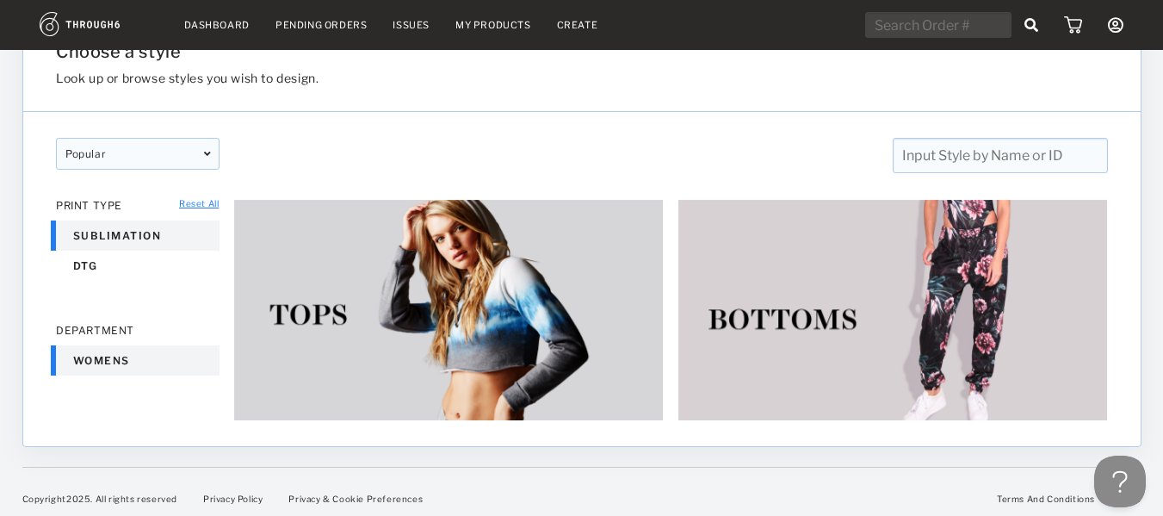
scroll to position [151, 0]
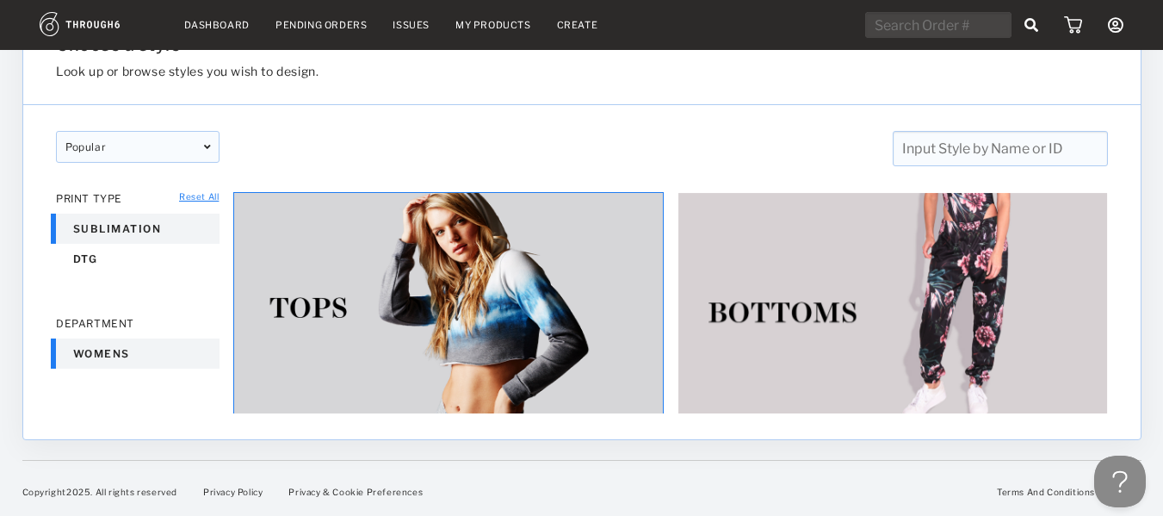
click at [533, 308] on img at bounding box center [448, 312] width 431 height 240
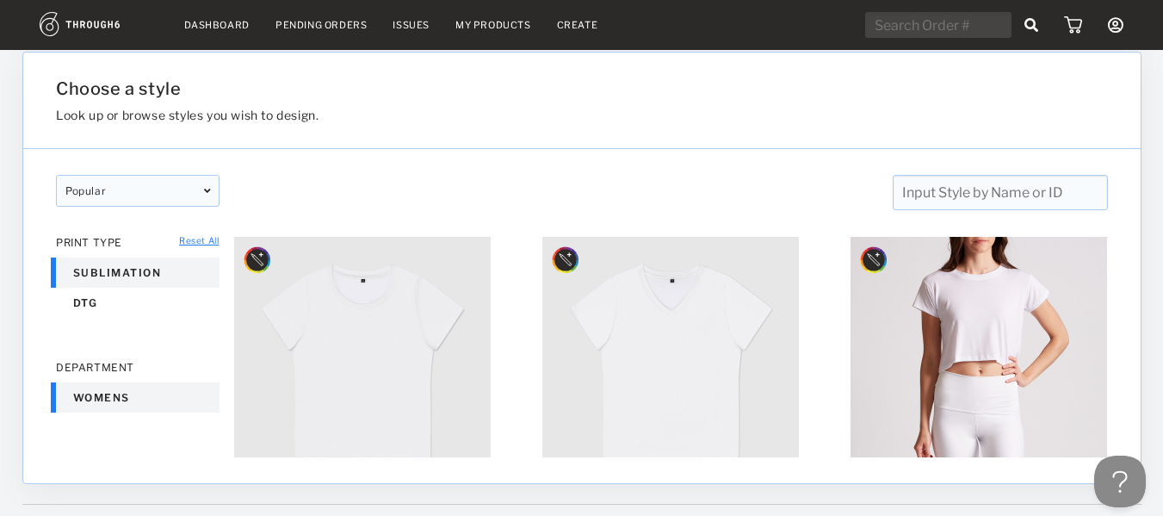
scroll to position [151, 0]
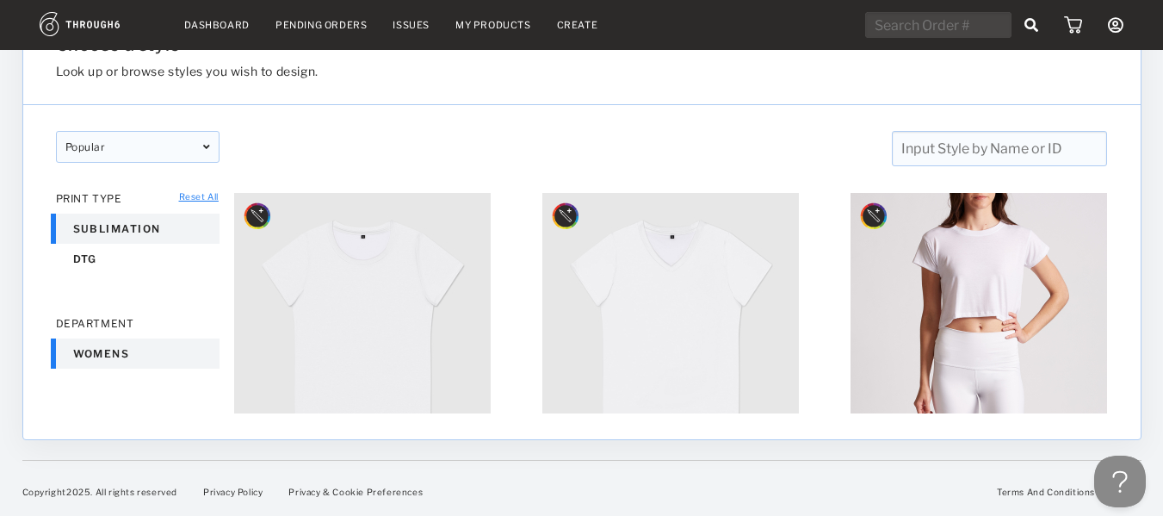
click at [200, 200] on link "Reset All" at bounding box center [199, 196] width 40 height 10
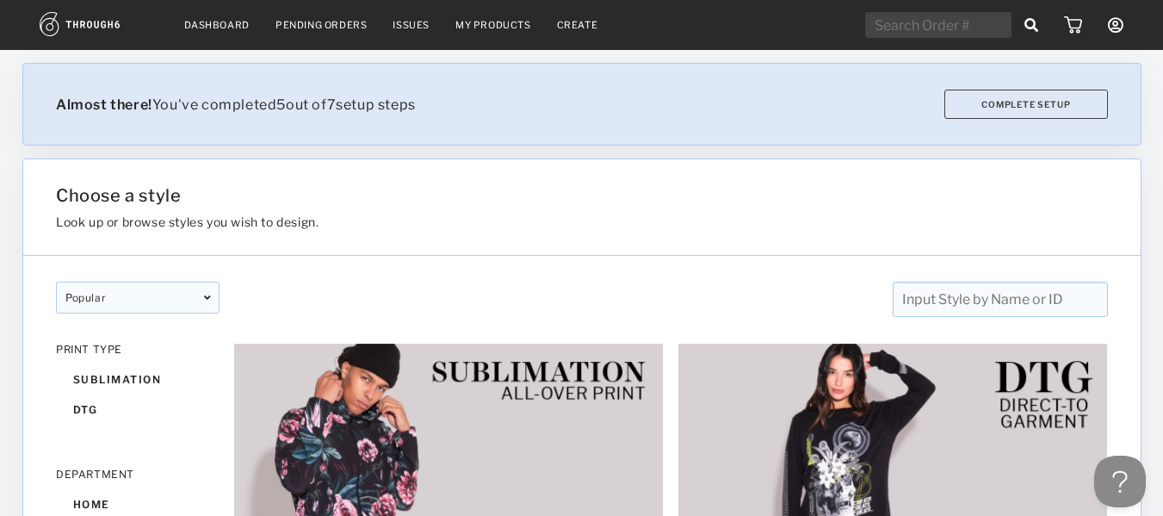
click at [480, 18] on nav "Dashboard Pending Orders Issues My Products Create My Account Create New Brand …" at bounding box center [582, 25] width 1084 height 27
click at [899, 19] on input "text" at bounding box center [938, 25] width 146 height 26
type input "pouch"
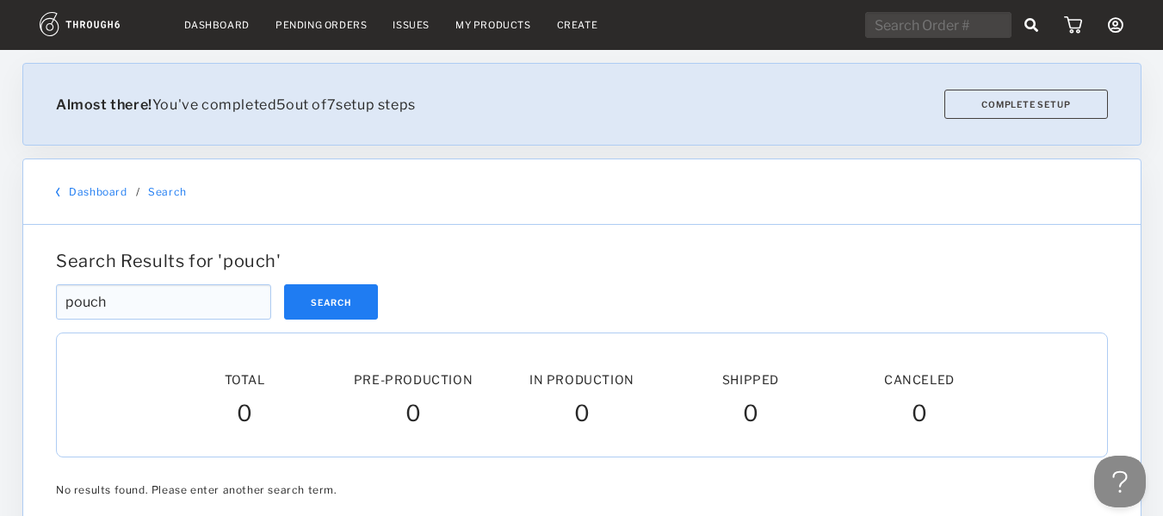
click at [226, 22] on link "Dashboard" at bounding box center [216, 25] width 65 height 12
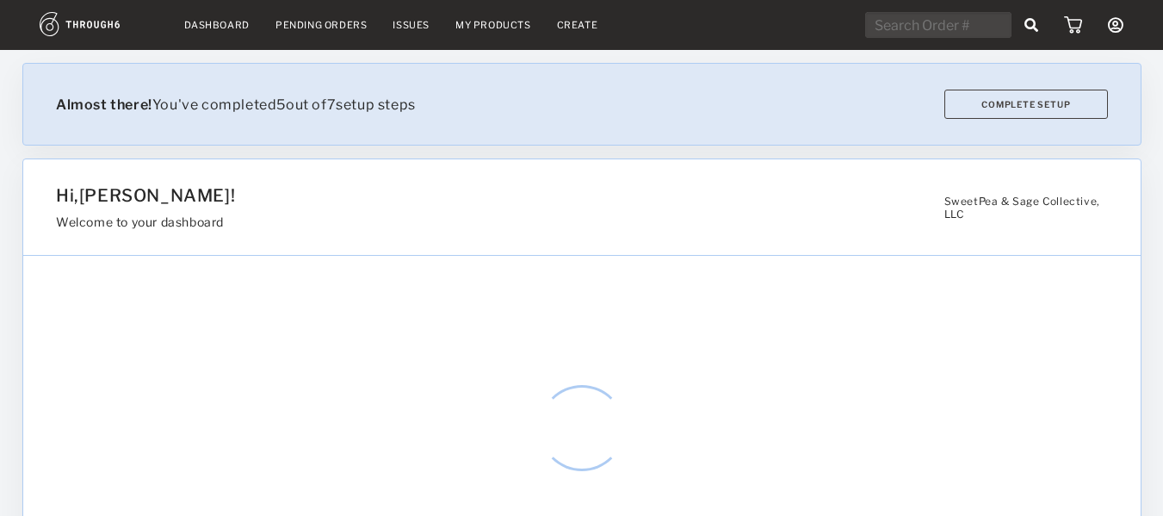
select select "7"
select select "2025"
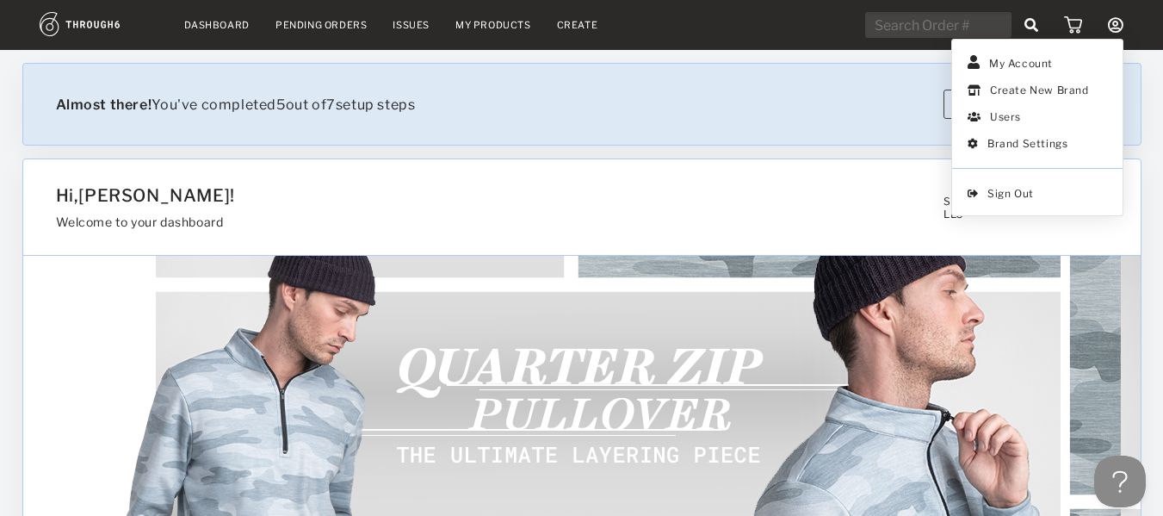
click at [1119, 22] on icon at bounding box center [1115, 24] width 15 height 15
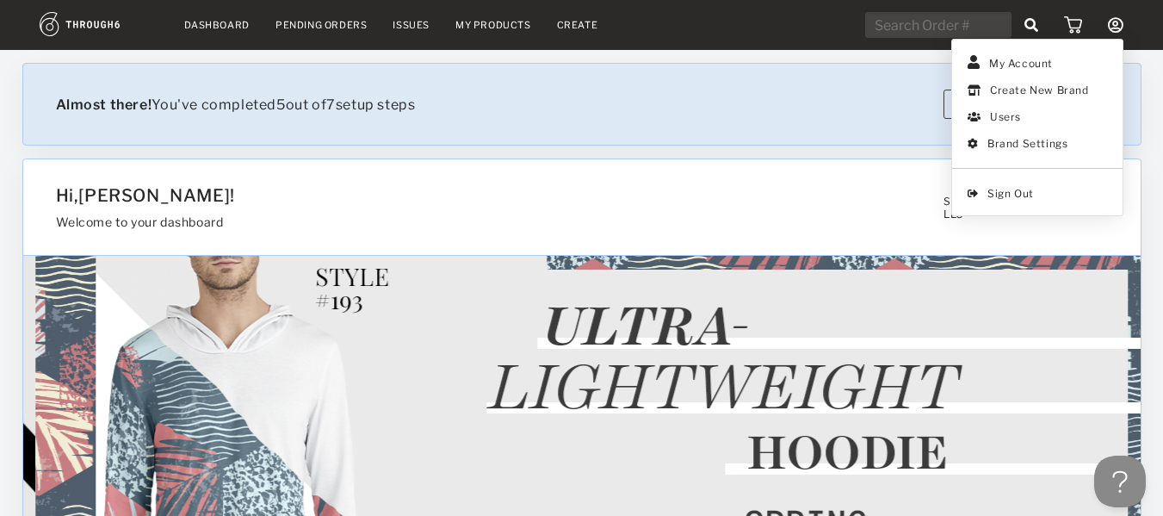
click at [847, 25] on nav "Dashboard Pending Orders Issues My Products Create My Account Create New Brand …" at bounding box center [582, 25] width 1084 height 27
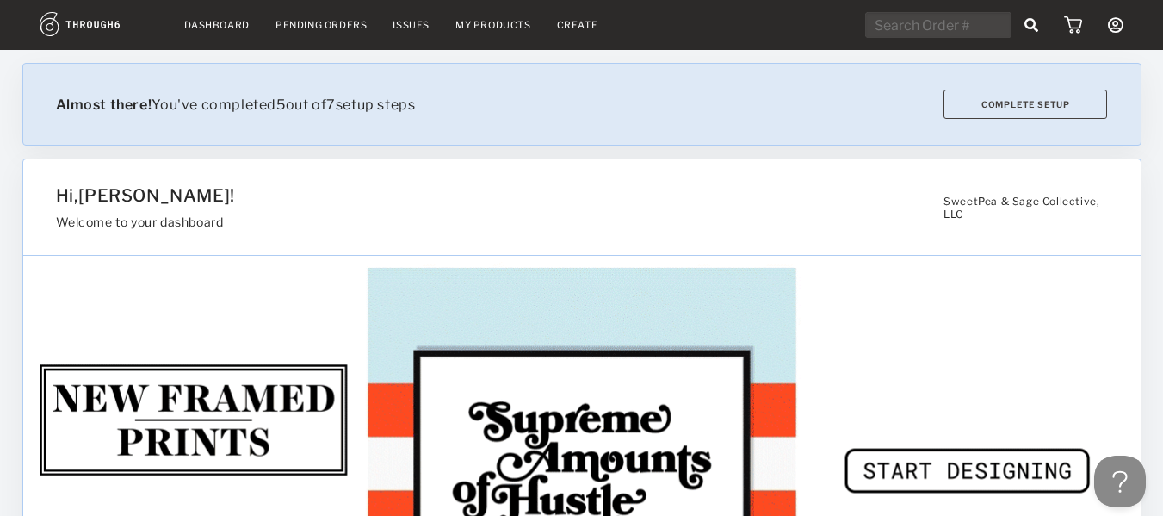
click at [102, 25] on img at bounding box center [99, 24] width 119 height 24
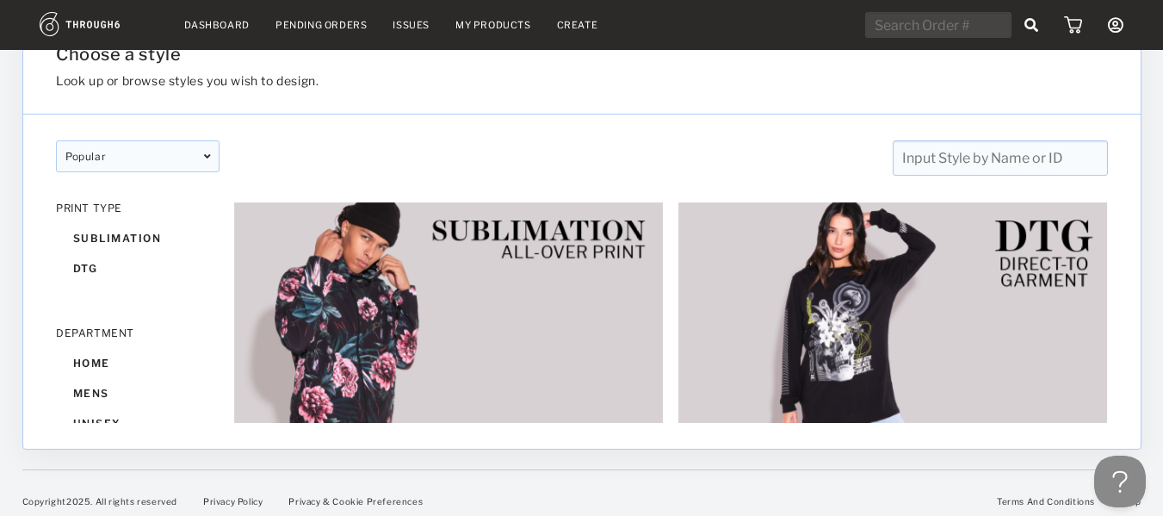
scroll to position [151, 0]
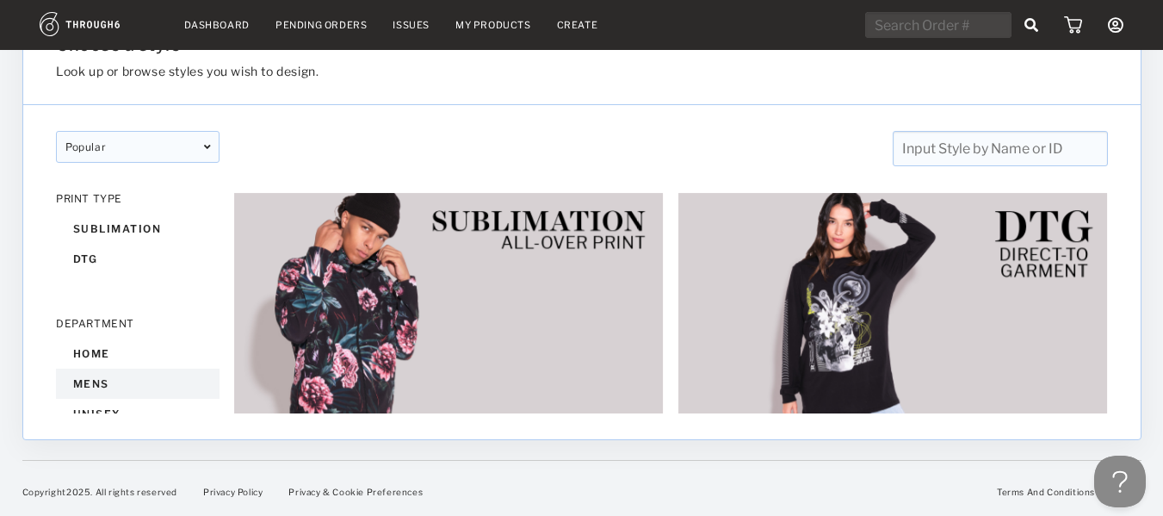
click at [75, 381] on div "mens" at bounding box center [138, 384] width 164 height 30
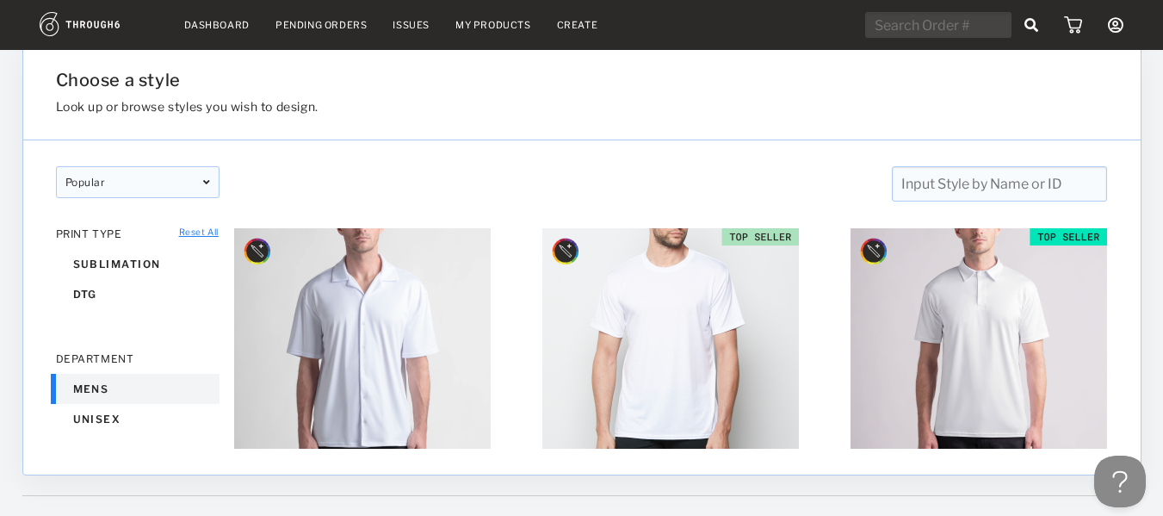
scroll to position [151, 0]
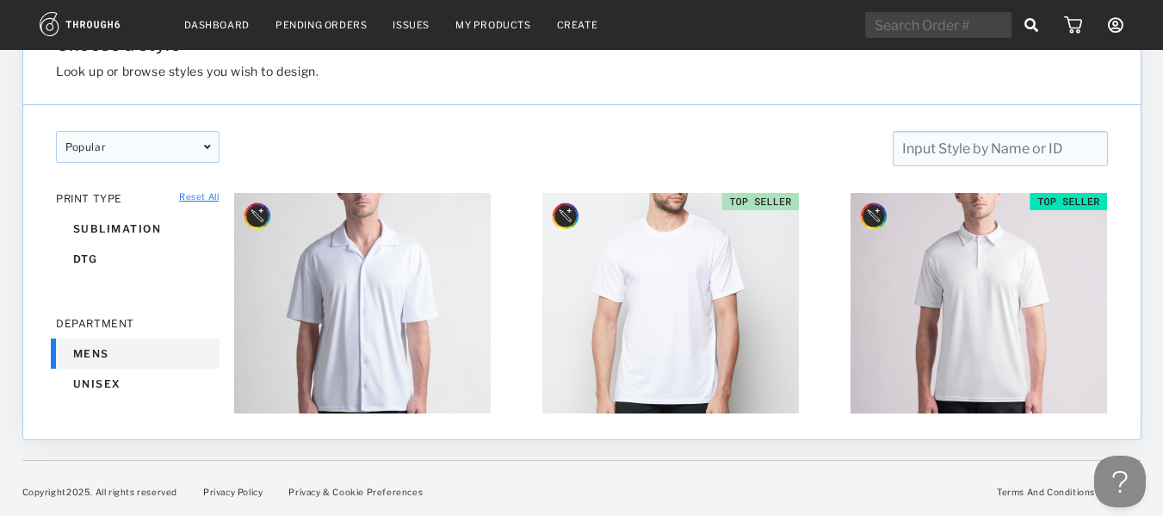
click at [82, 94] on div "Choose a style Look up or browse styles you wish to design." at bounding box center [582, 57] width 1118 height 96
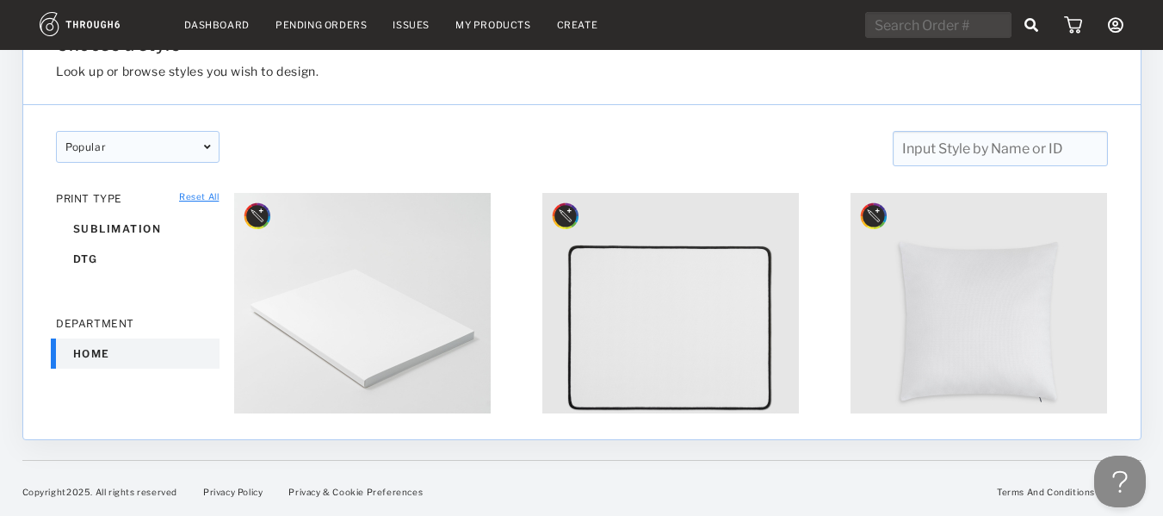
click at [490, 18] on nav "Dashboard Pending Orders Issues My Products Create My Account Create New Brand …" at bounding box center [582, 25] width 1084 height 27
click at [491, 26] on link "My Products" at bounding box center [493, 25] width 76 height 12
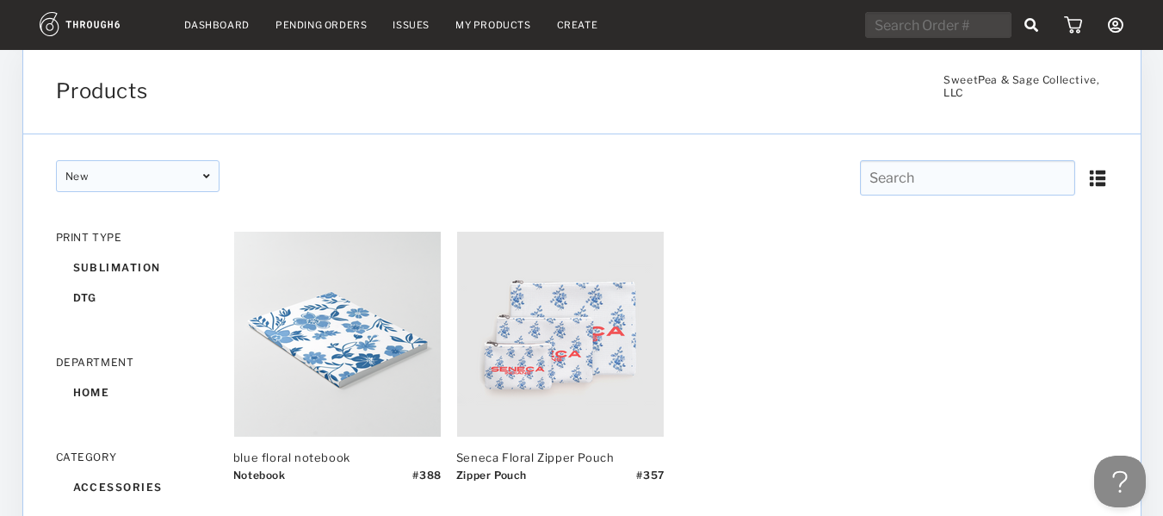
scroll to position [105, 0]
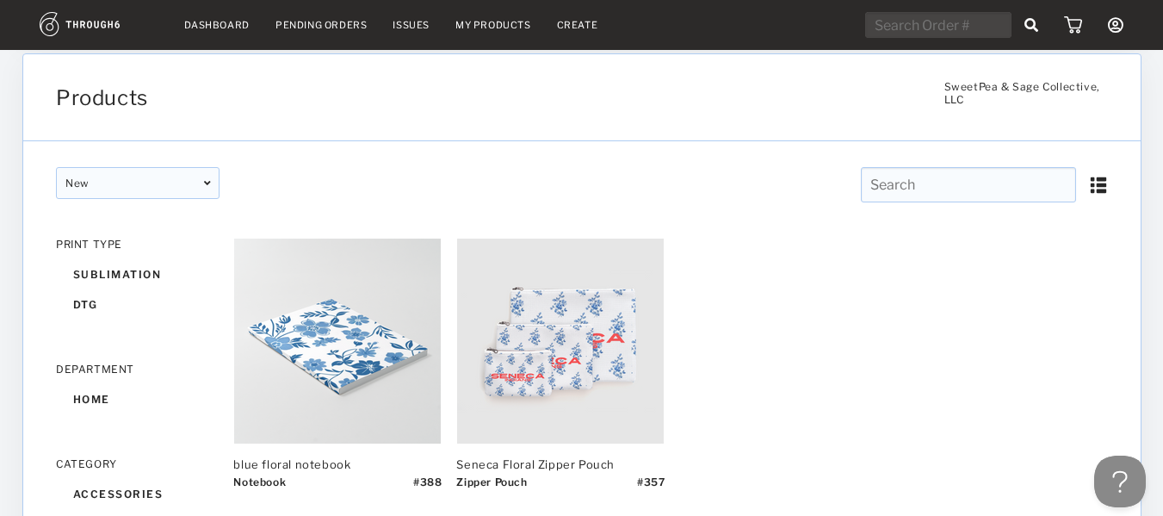
click at [1098, 180] on img at bounding box center [1097, 185] width 19 height 19
